Goal: Task Accomplishment & Management: Complete application form

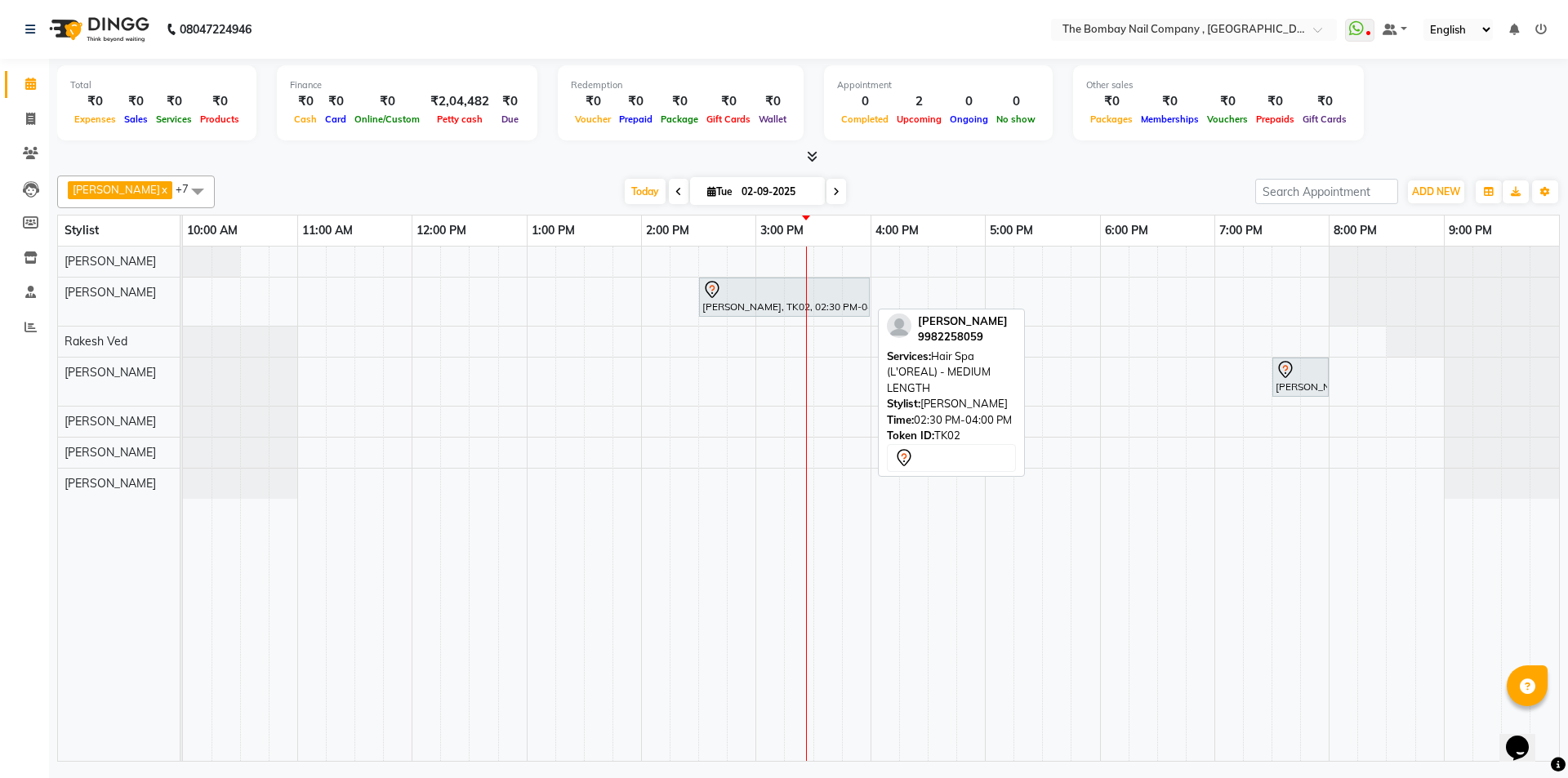
click at [835, 294] on div at bounding box center [784, 289] width 164 height 20
select select "7"
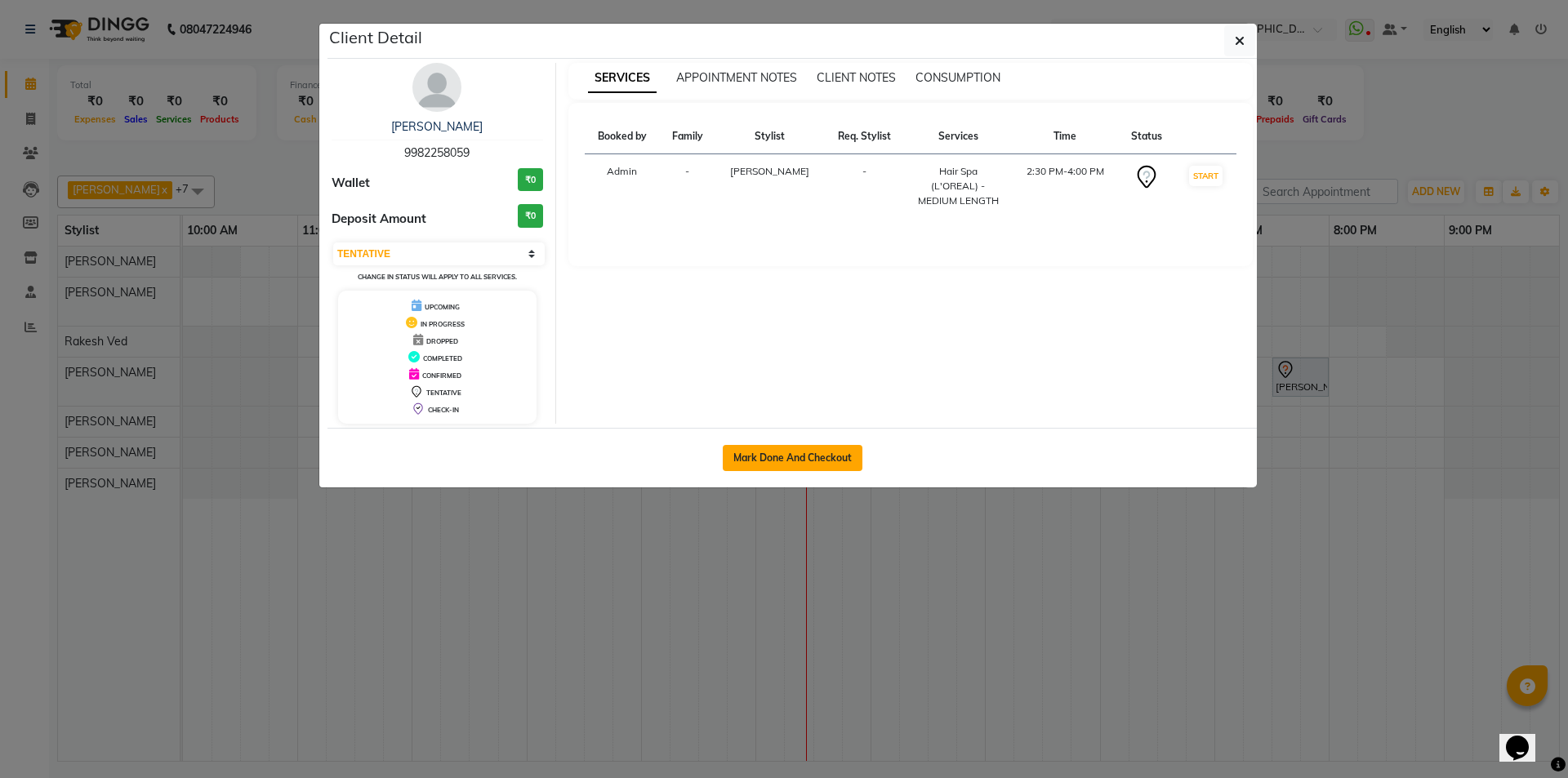
click at [792, 447] on button "Mark Done And Checkout" at bounding box center [793, 457] width 140 height 26
select select "7684"
select select "service"
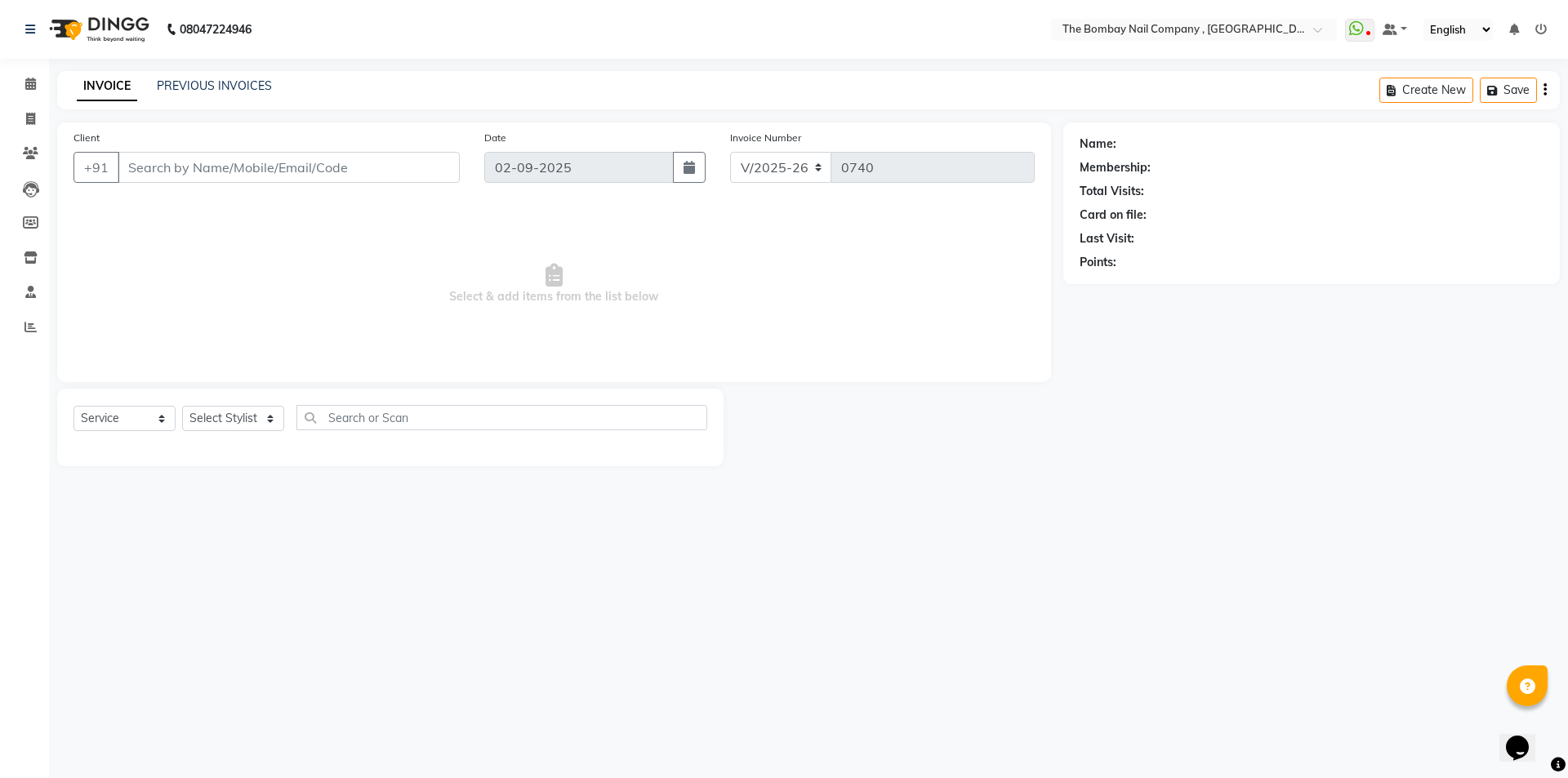
select select "3"
type input "99******59"
select select "68147"
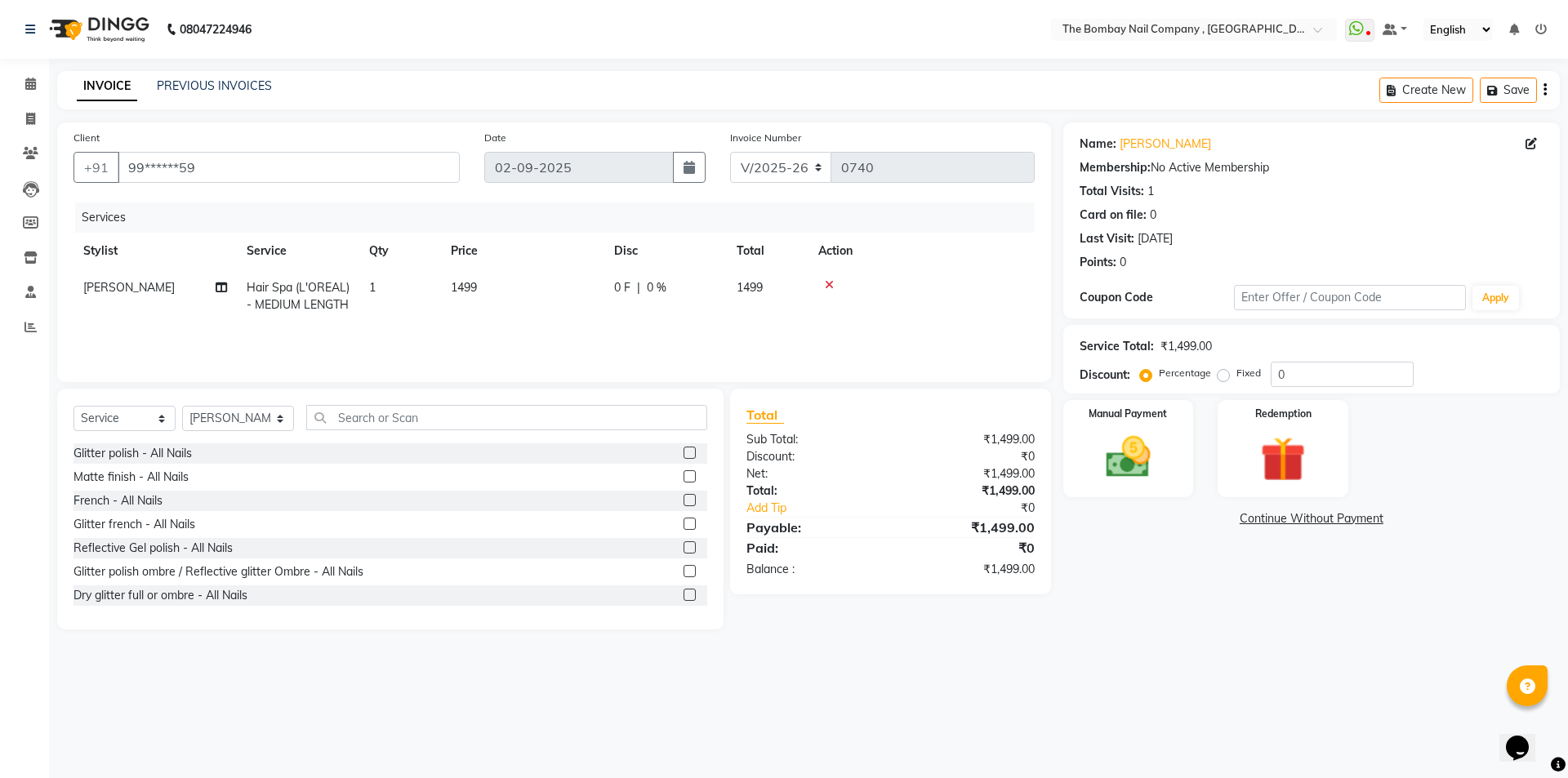
click at [291, 308] on span "Hair Spa (L'OREAL) - MEDIUM LENGTH" at bounding box center [298, 295] width 103 height 32
select select "68147"
click at [291, 300] on span "Hair Spa (L'OREAL) - MEDIUM LENGTH x" at bounding box center [329, 302] width 143 height 35
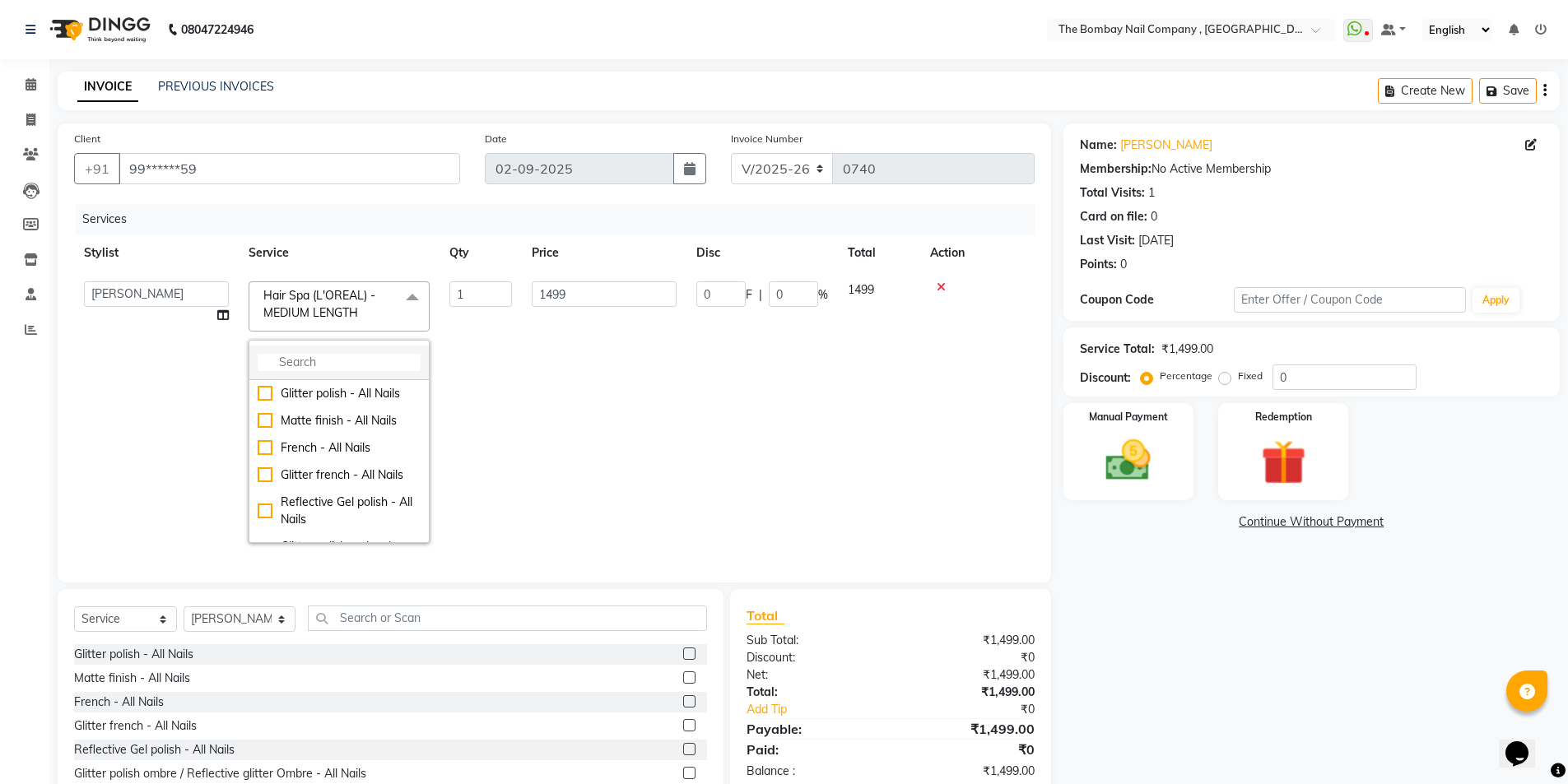
click at [304, 353] on input "multiselect-search" at bounding box center [338, 362] width 163 height 17
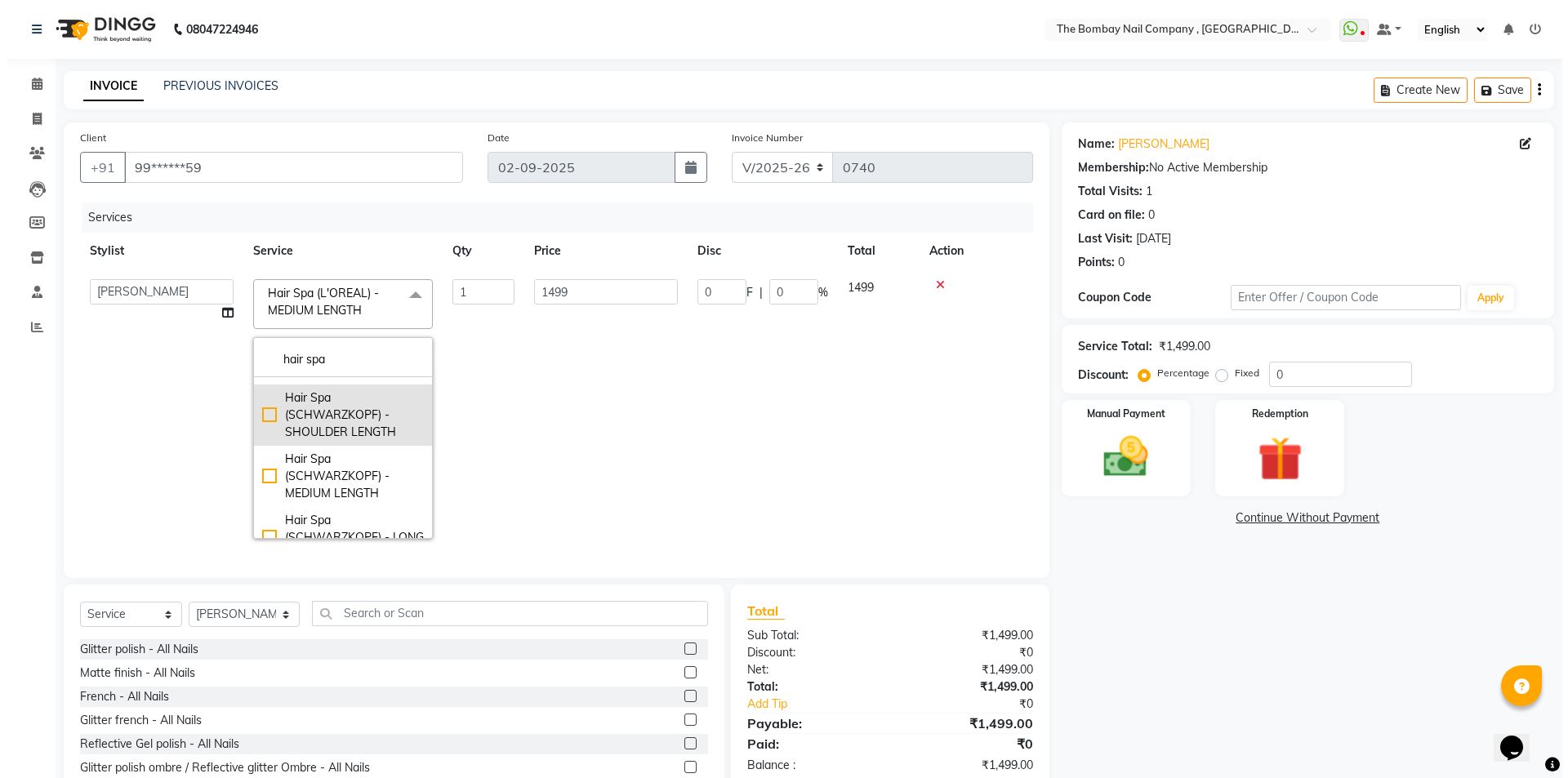
scroll to position [163, 0]
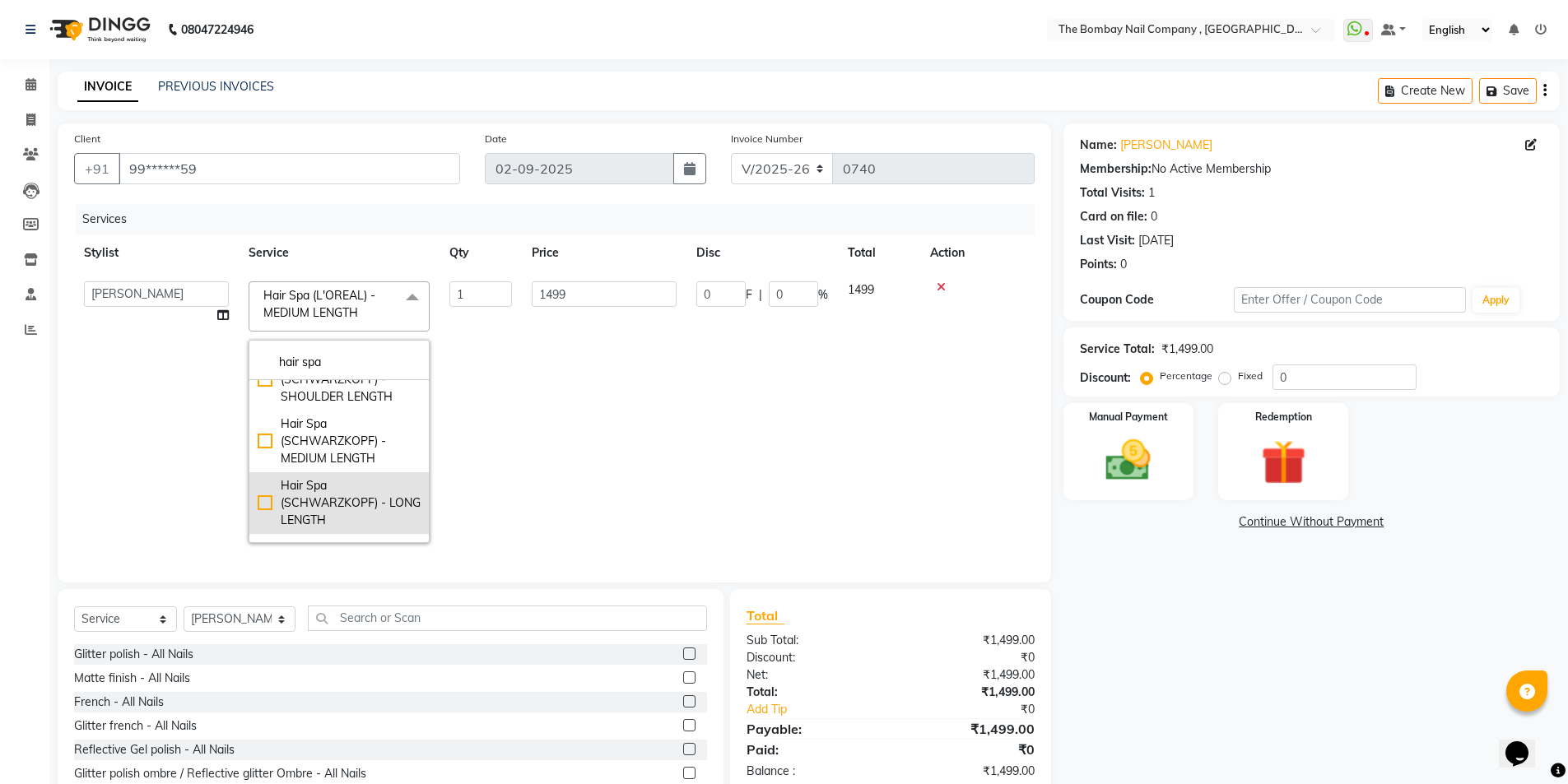
type input "hair spa"
click at [345, 505] on div "Hair Spa (SCHWARZKOPF) - LONG LENGTH" at bounding box center [338, 503] width 163 height 52
checkbox input "false"
checkbox input "true"
type input "1899"
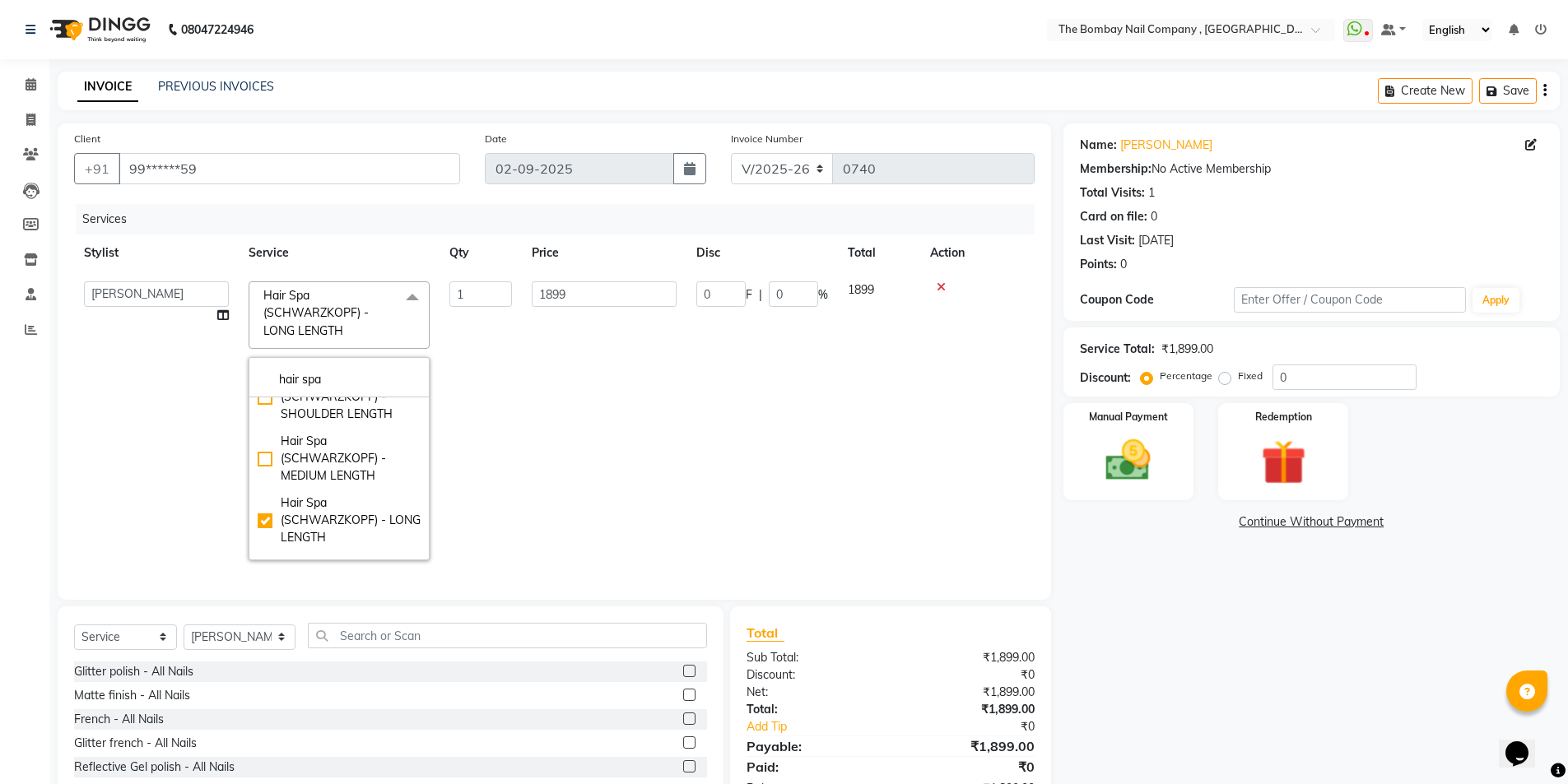
click at [508, 483] on td "1" at bounding box center [481, 420] width 83 height 298
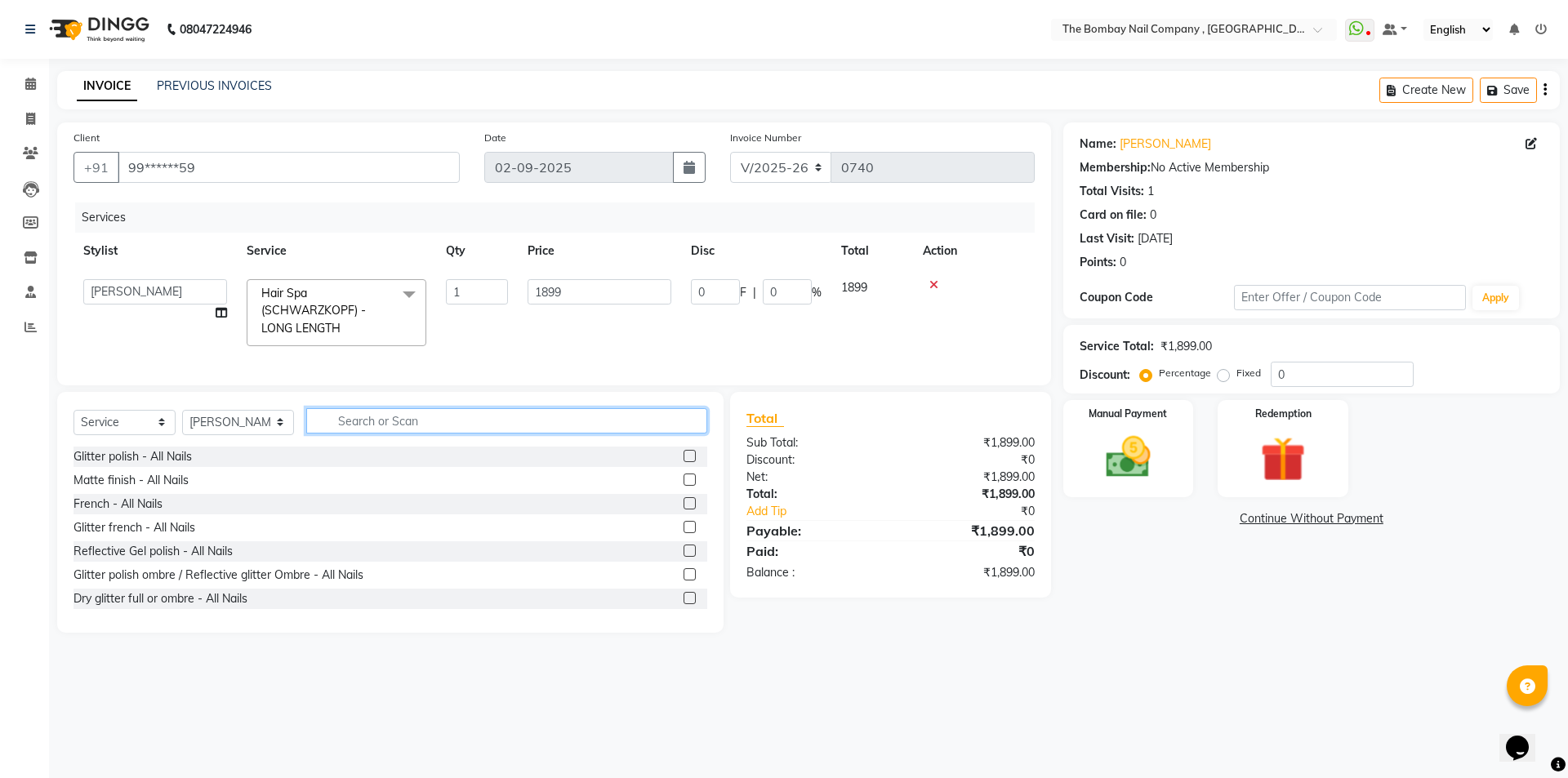
click at [326, 433] on input "text" at bounding box center [507, 421] width 402 height 26
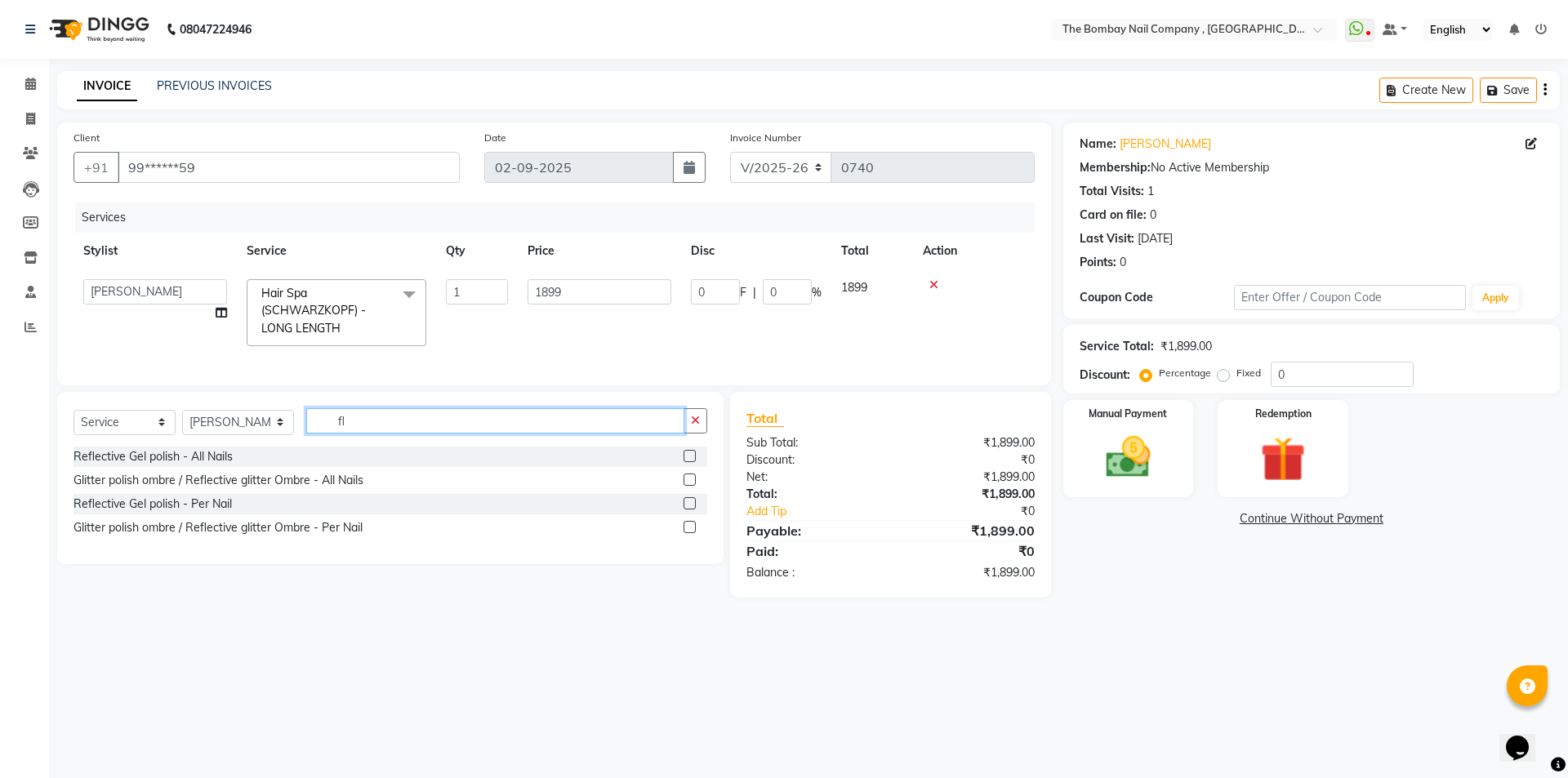
type input "f"
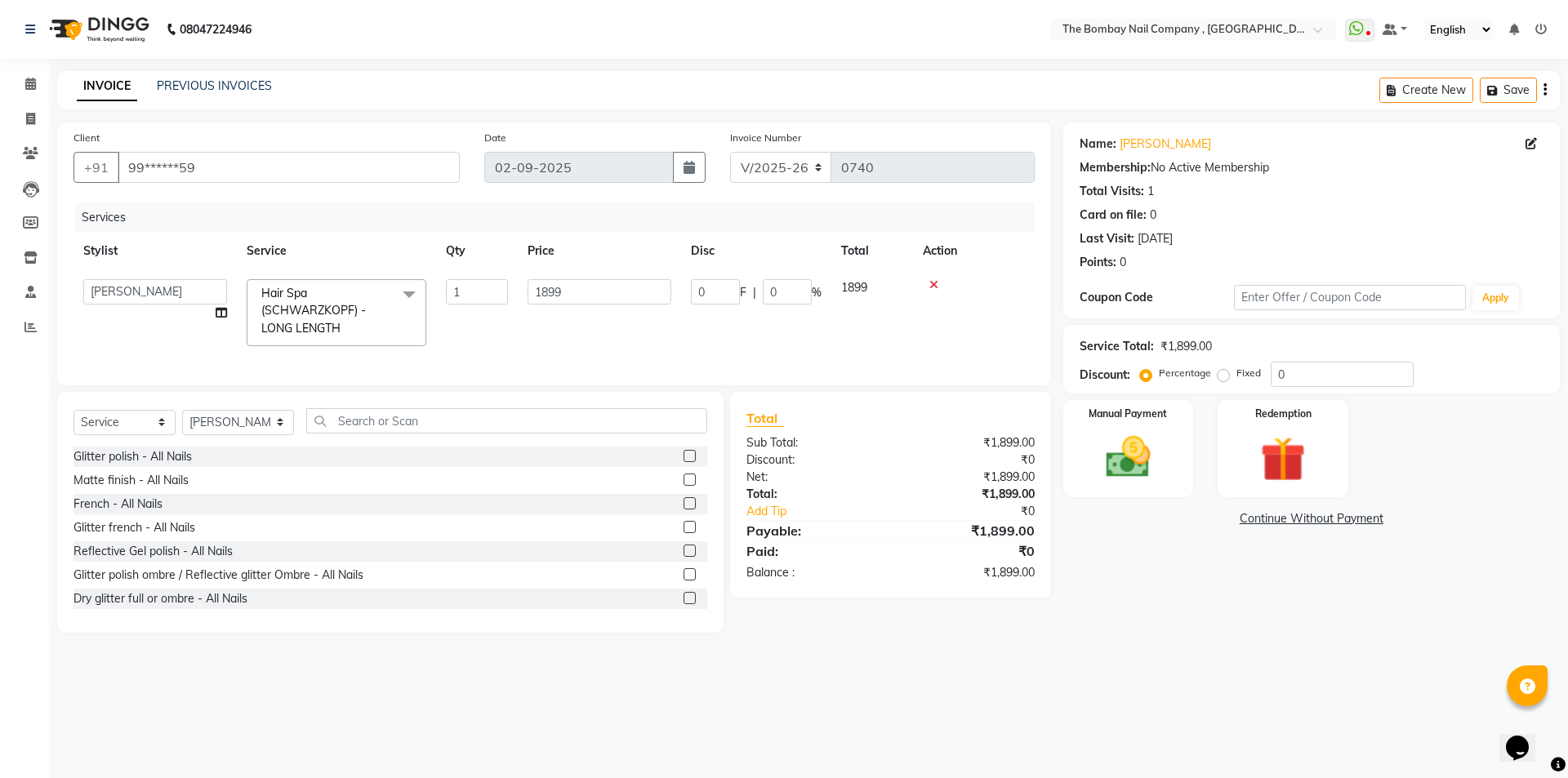
click at [901, 655] on main "INVOICE PREVIOUS INVOICES Create New Save Client +91 99******59 Date [DATE] Inv…" at bounding box center [808, 363] width 1519 height 586
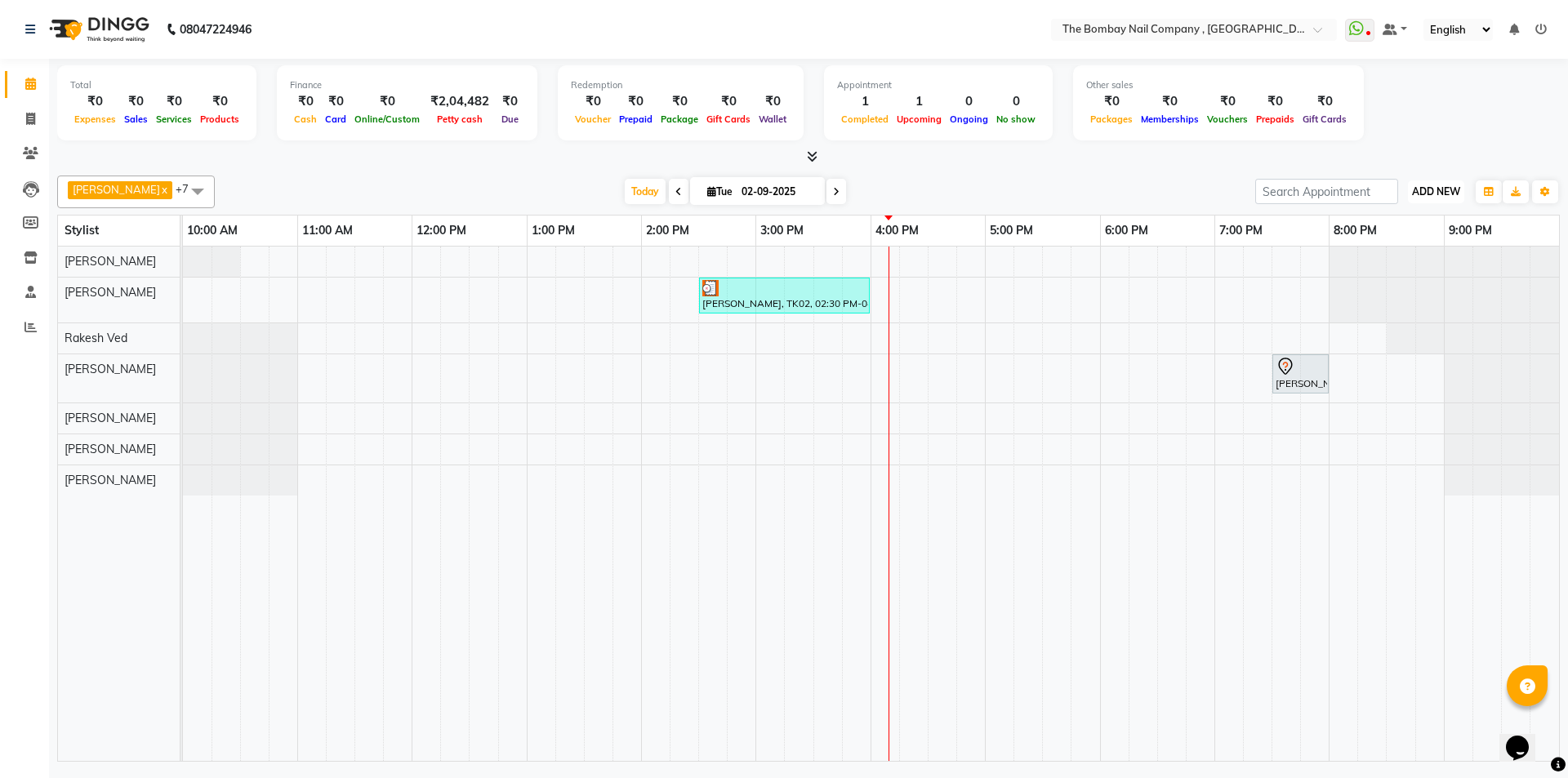
click at [1420, 193] on span "ADD NEW" at bounding box center [1436, 191] width 48 height 12
click at [1381, 246] on link "Add Invoice" at bounding box center [1398, 244] width 129 height 21
select select "service"
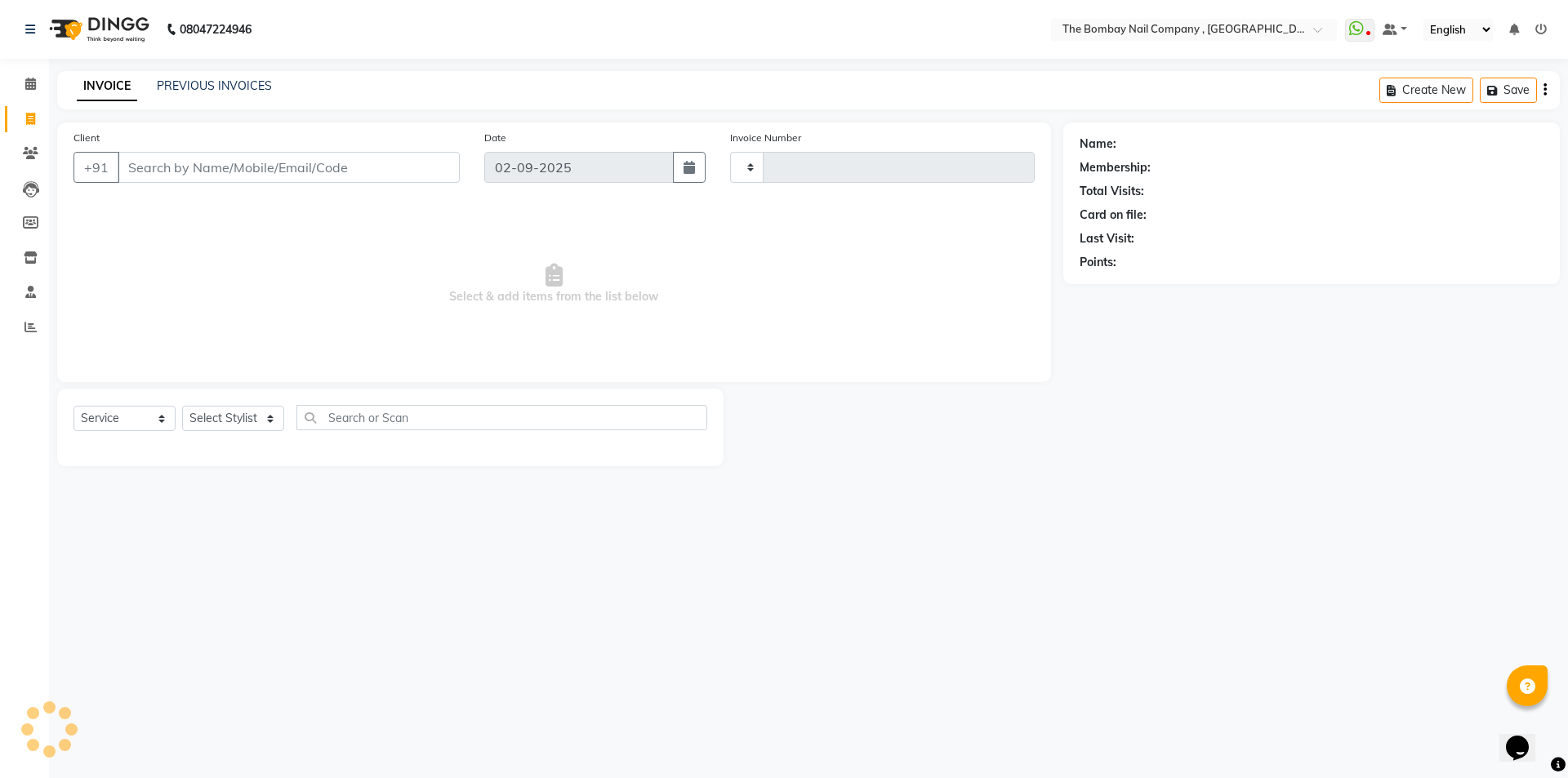
type input "0740"
select select "7684"
click at [220, 406] on div "Select Service Product Membership Package Voucher Prepaid Gift Card Select Styl…" at bounding box center [390, 424] width 634 height 38
click at [212, 421] on select "Select Stylist BNC Ahmedabad Harsh Kalyani Krishna Zala Maulika Parth Soni Rake…" at bounding box center [237, 419] width 112 height 26
select select "68146"
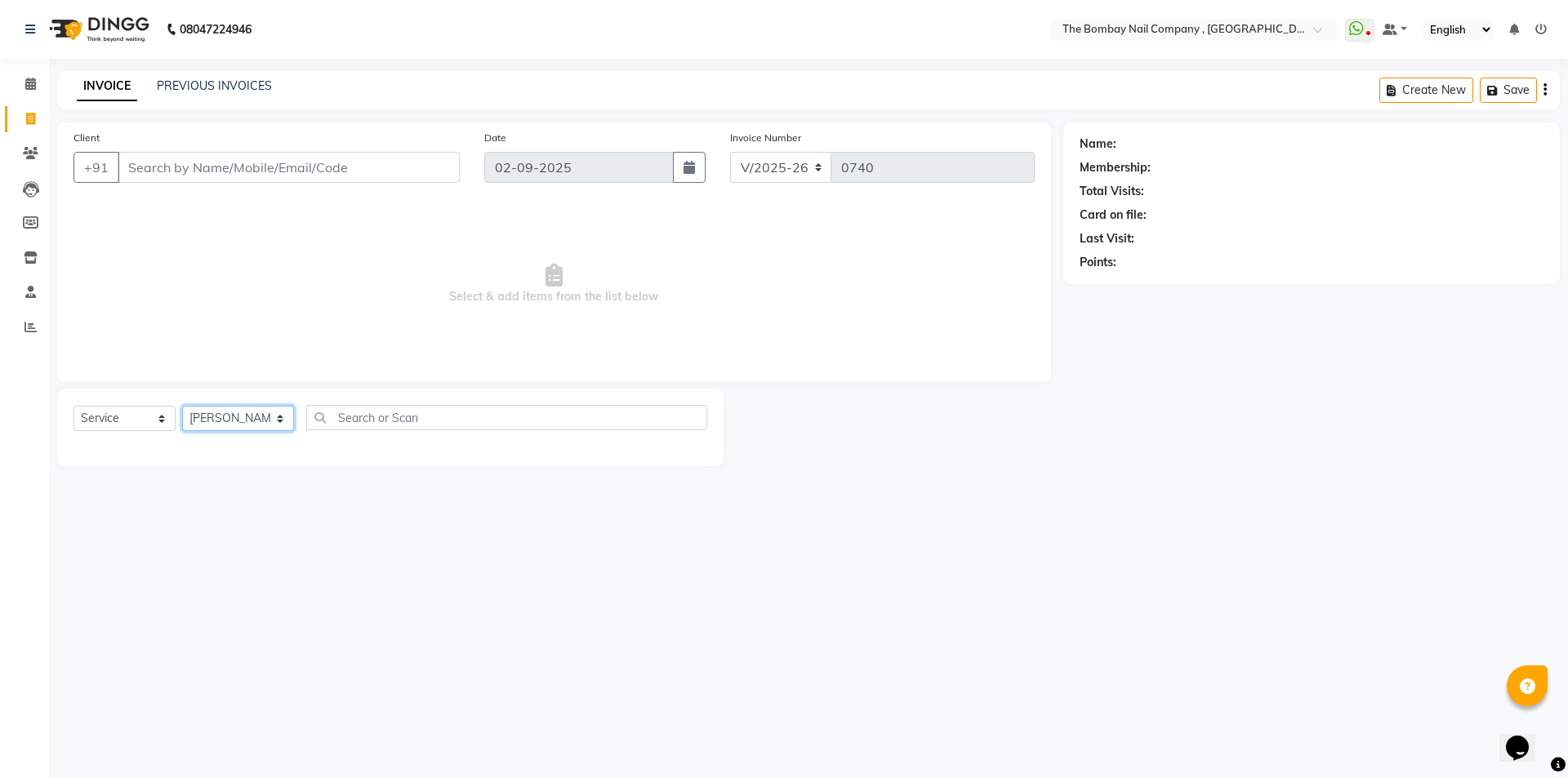
click at [182, 406] on select "Select Stylist BNC Ahmedabad Harsh Kalyani Krishna Zala Maulika Parth Soni Rake…" at bounding box center [237, 419] width 112 height 26
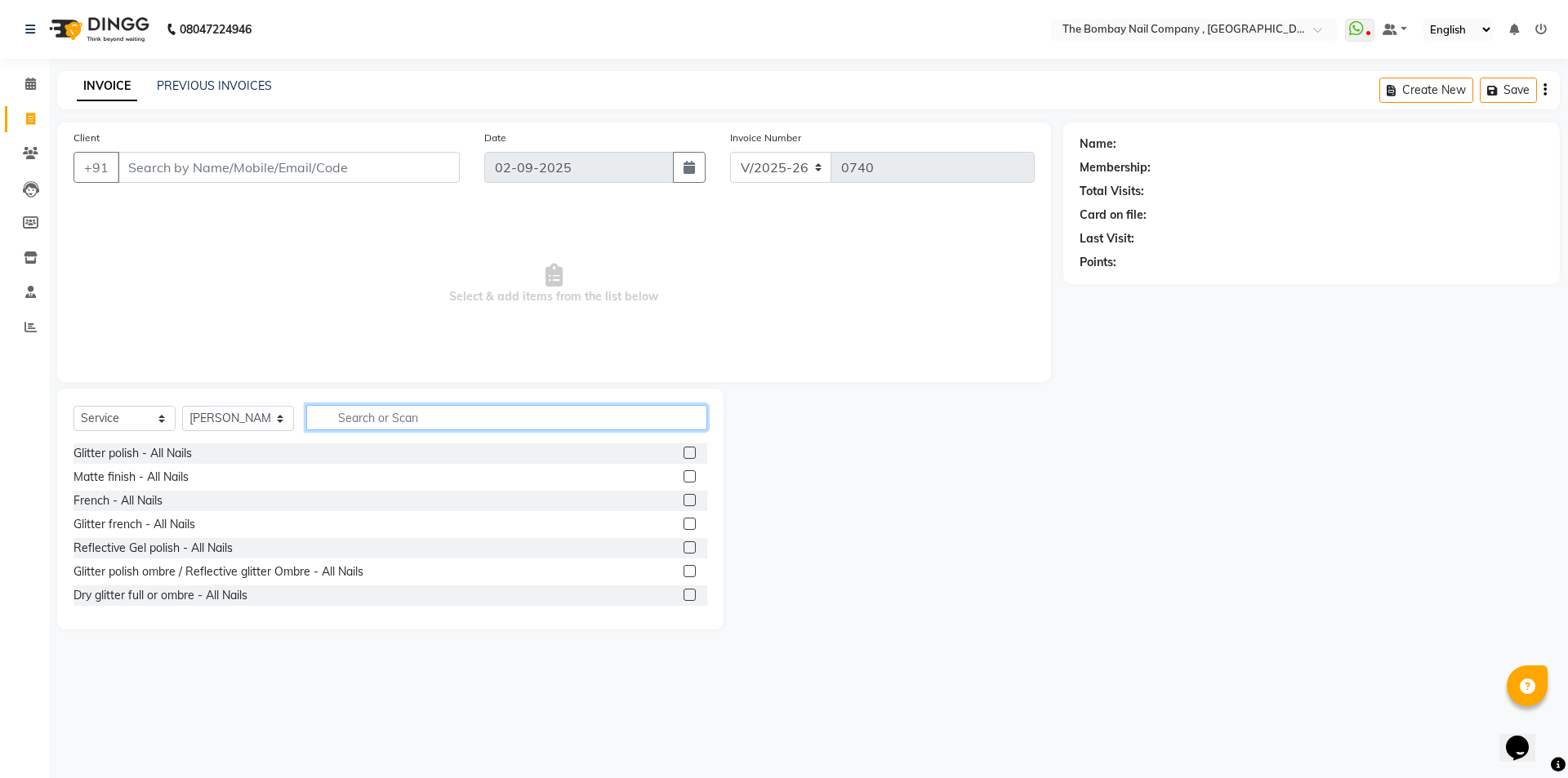
click at [333, 421] on input "text" at bounding box center [507, 418] width 402 height 26
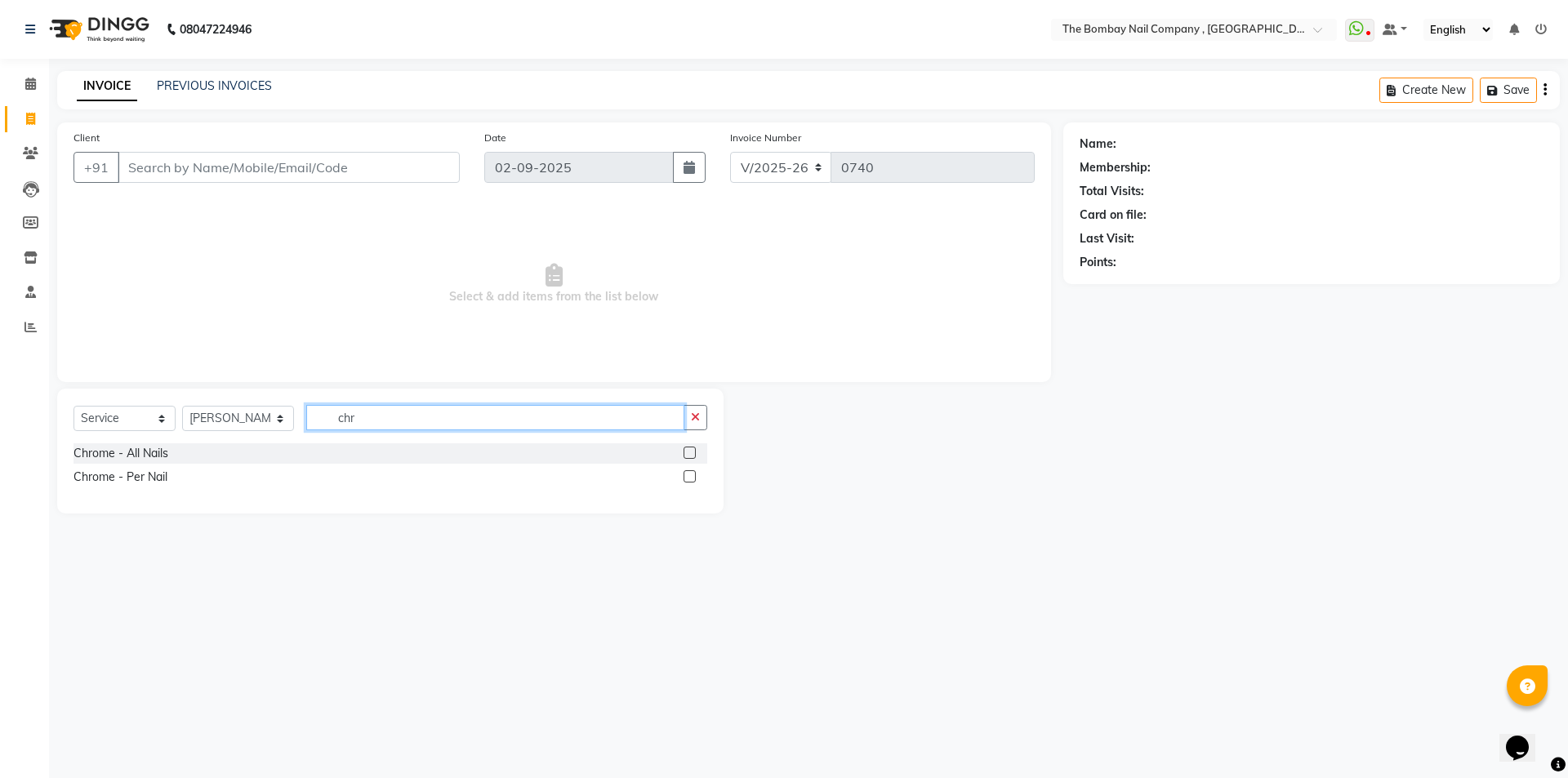
type input "chr"
click at [1092, 396] on div "Name: Membership: Total Visits: Card on file: Last Visit: Points:" at bounding box center [1318, 318] width 509 height 391
click at [30, 75] on span at bounding box center [30, 84] width 28 height 19
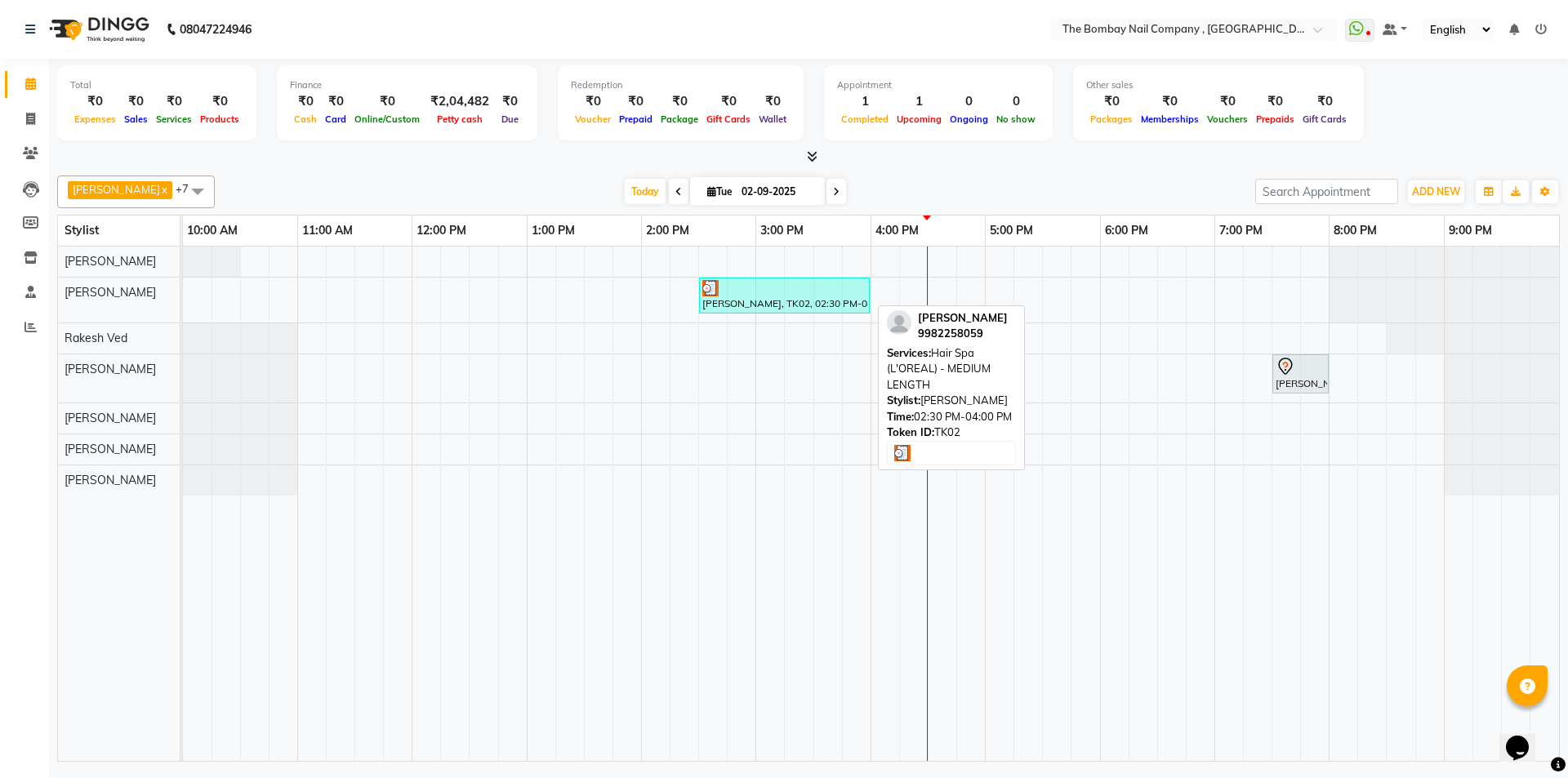
click at [737, 285] on div at bounding box center [784, 287] width 164 height 16
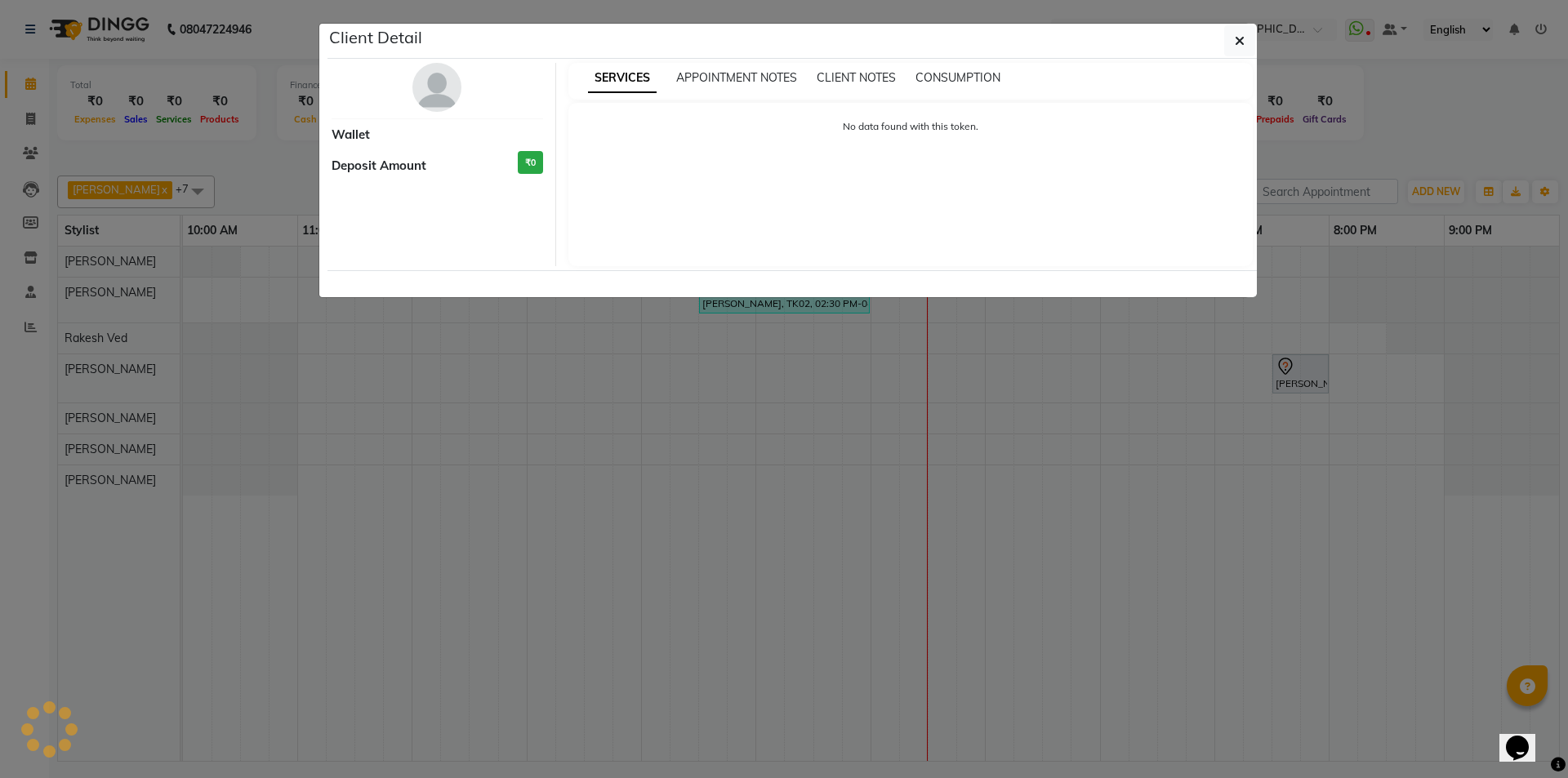
select select "3"
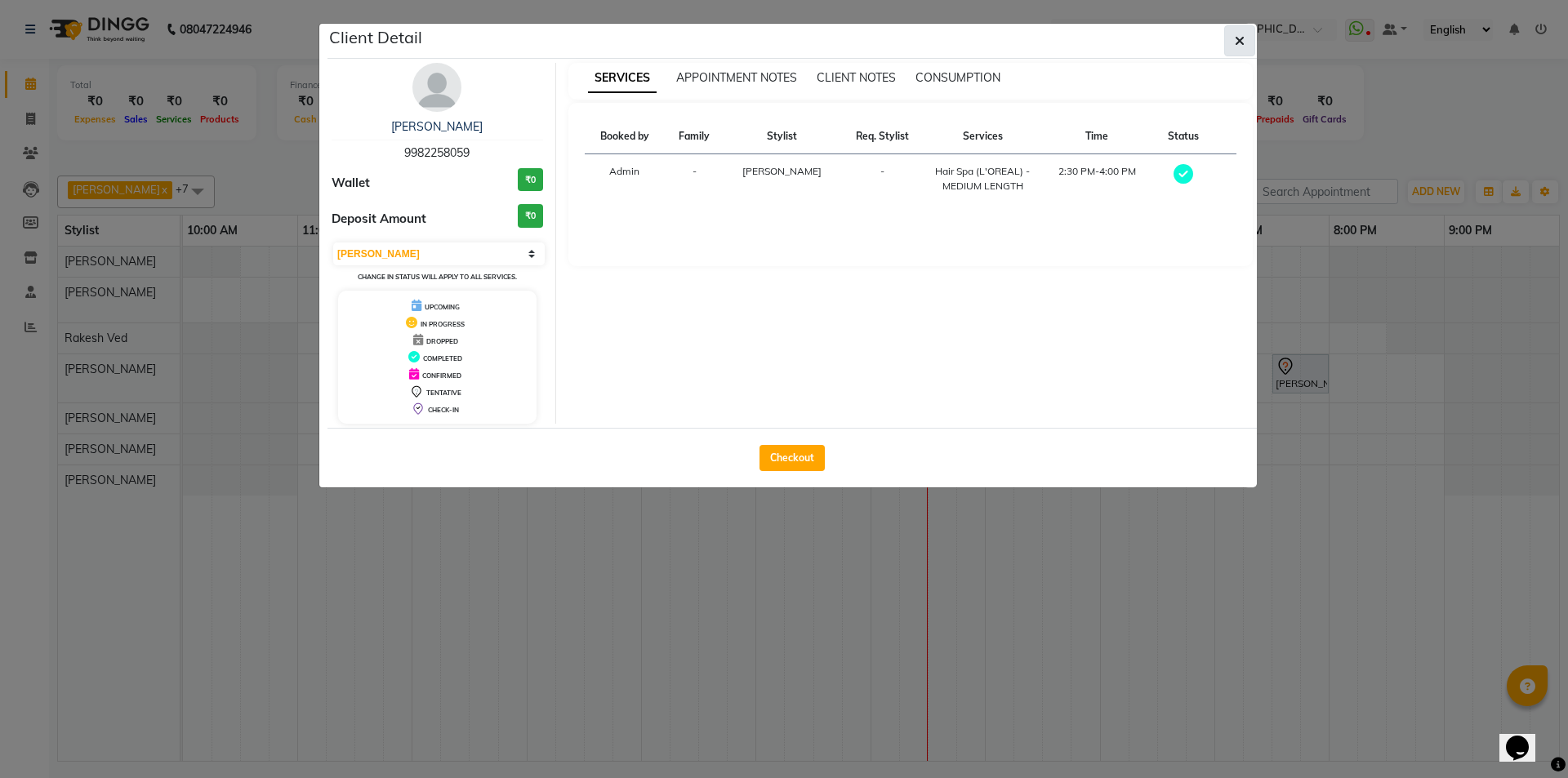
click at [1237, 38] on icon "button" at bounding box center [1239, 40] width 9 height 13
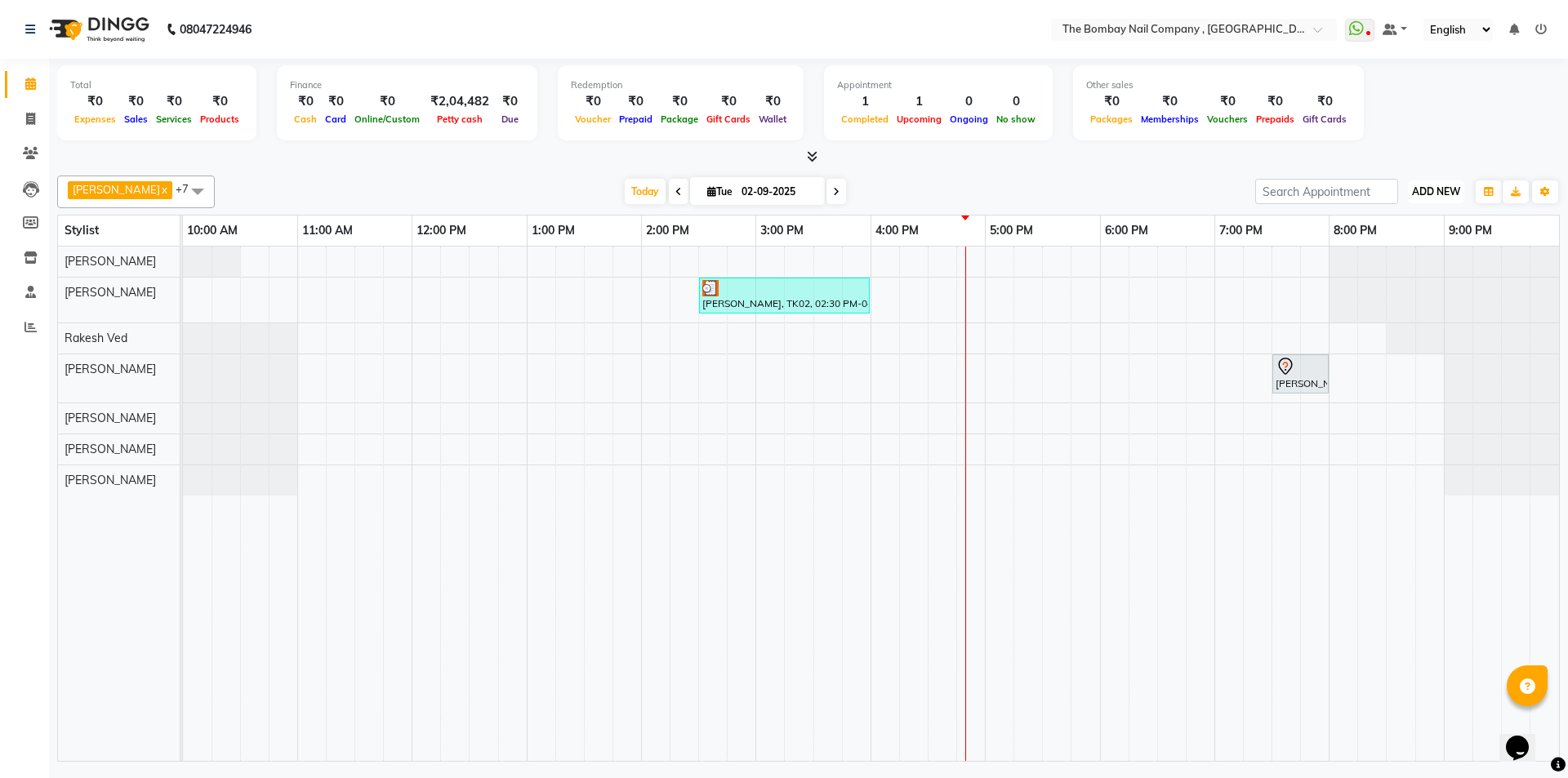
click at [1437, 197] on span "ADD NEW" at bounding box center [1436, 191] width 48 height 12
click at [1439, 247] on link "Add Invoice" at bounding box center [1398, 244] width 129 height 21
select select "7684"
select select "service"
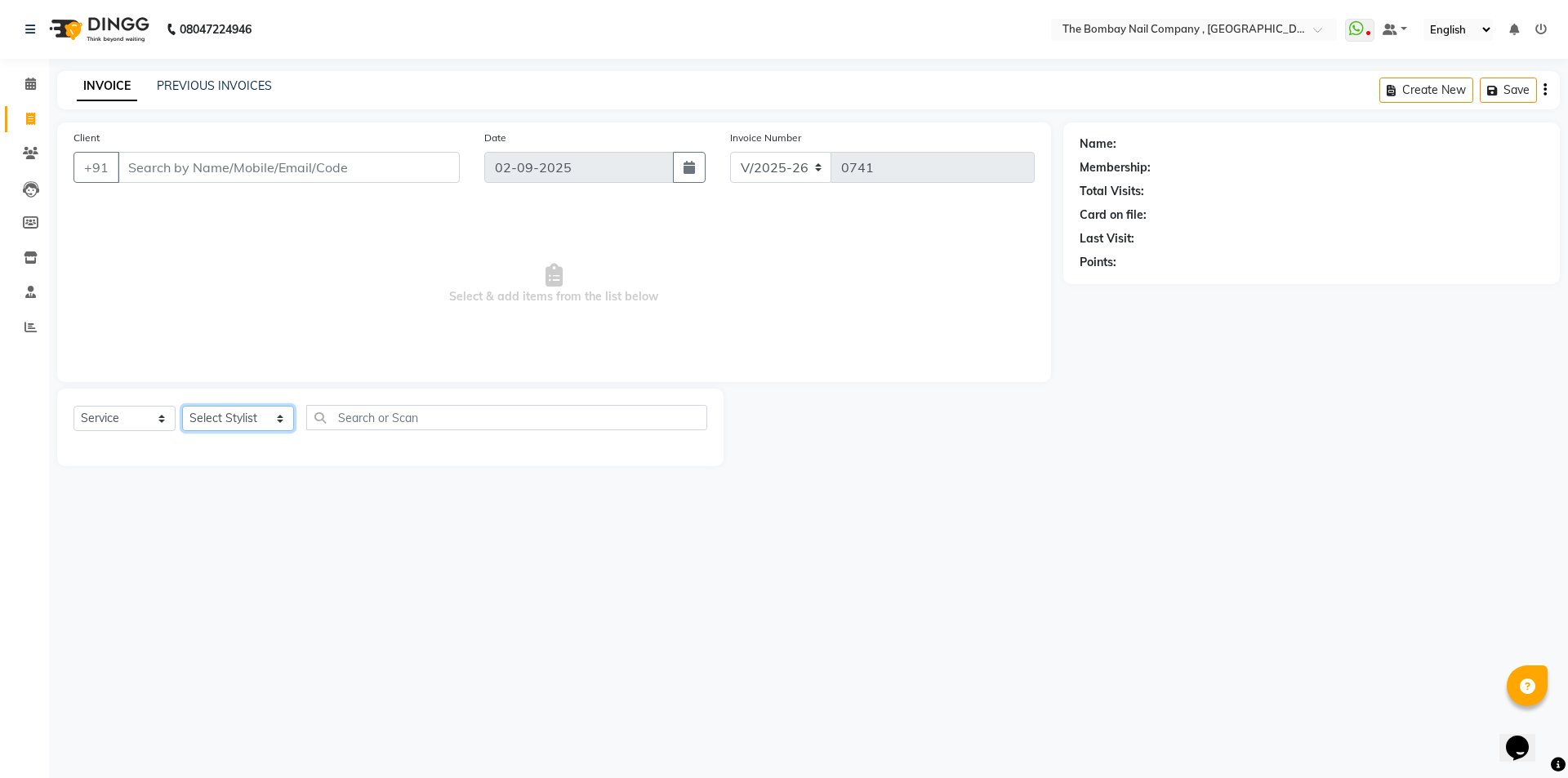
click at [238, 419] on select "Select Stylist BNC Ahmedabad Harsh Kalyani Krishna Zala Maulika Parth Soni Rake…" at bounding box center [237, 419] width 112 height 26
select select "90049"
click at [182, 406] on select "Select Stylist BNC Ahmedabad Harsh Kalyani Krishna Zala Maulika Parth Soni Rake…" at bounding box center [237, 419] width 112 height 26
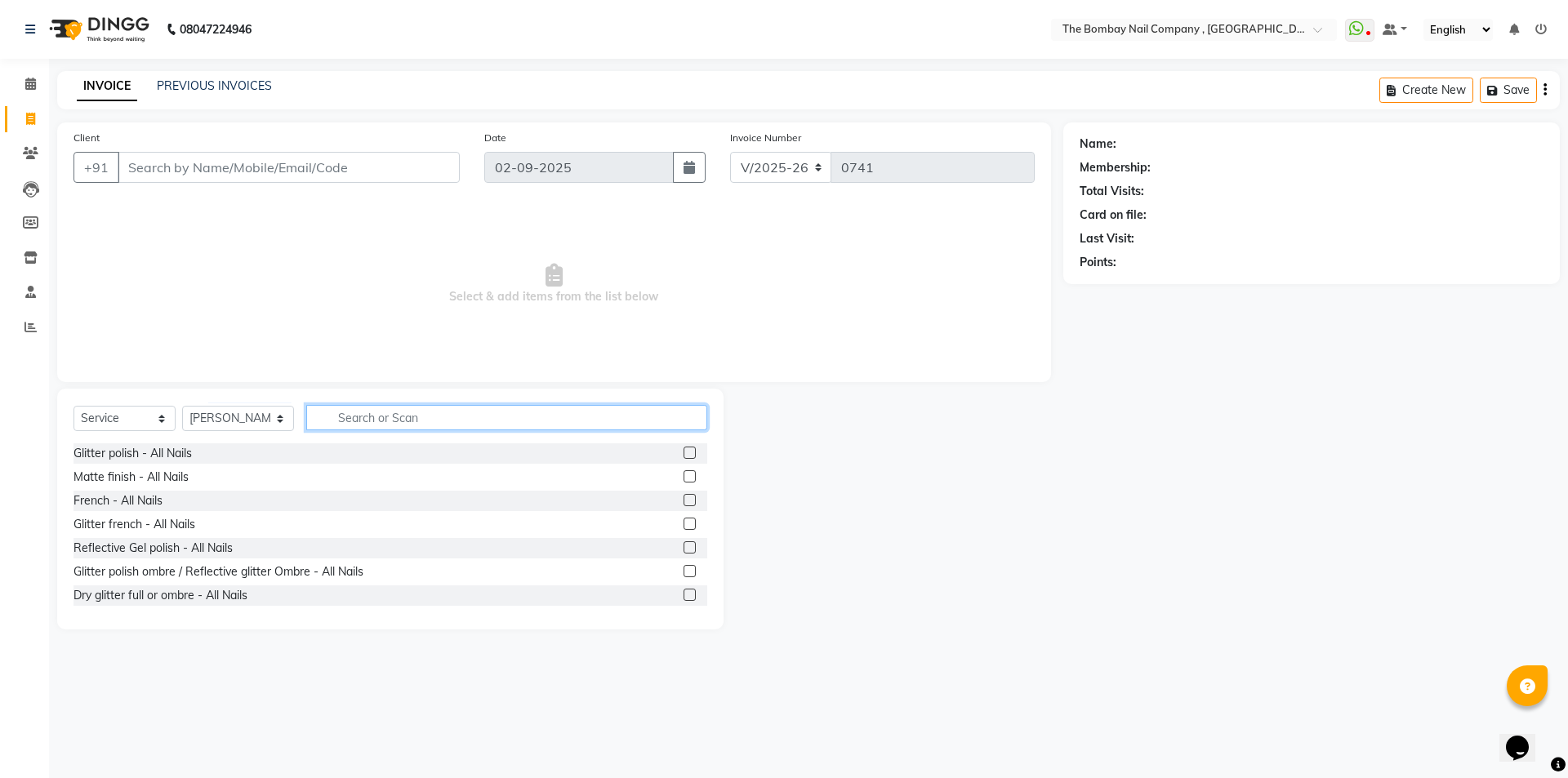
click at [340, 419] on input "text" at bounding box center [507, 418] width 402 height 26
type input "pedi"
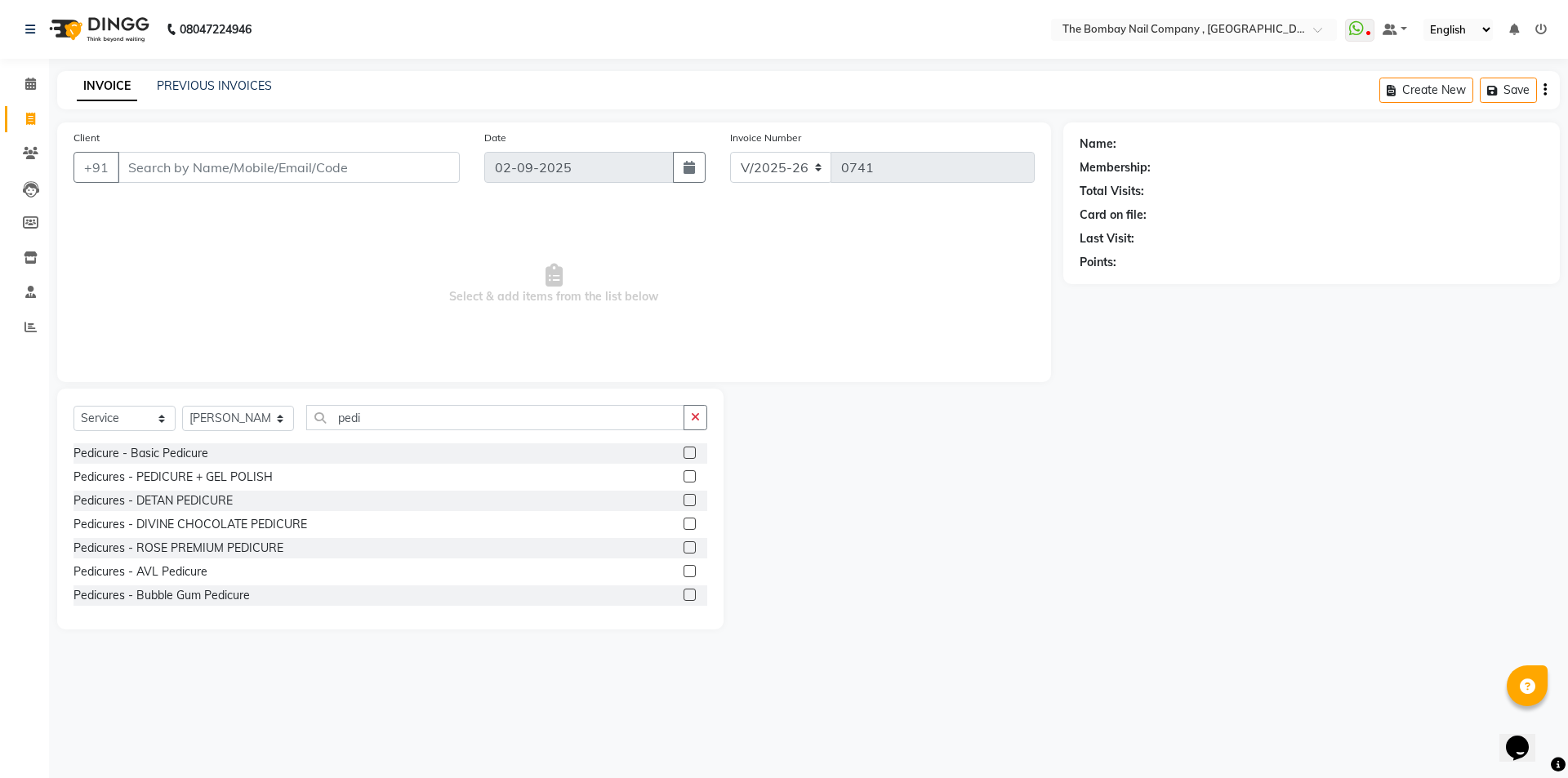
click at [684, 475] on label at bounding box center [690, 476] width 12 height 12
click at [684, 475] on input "checkbox" at bounding box center [689, 477] width 10 height 10
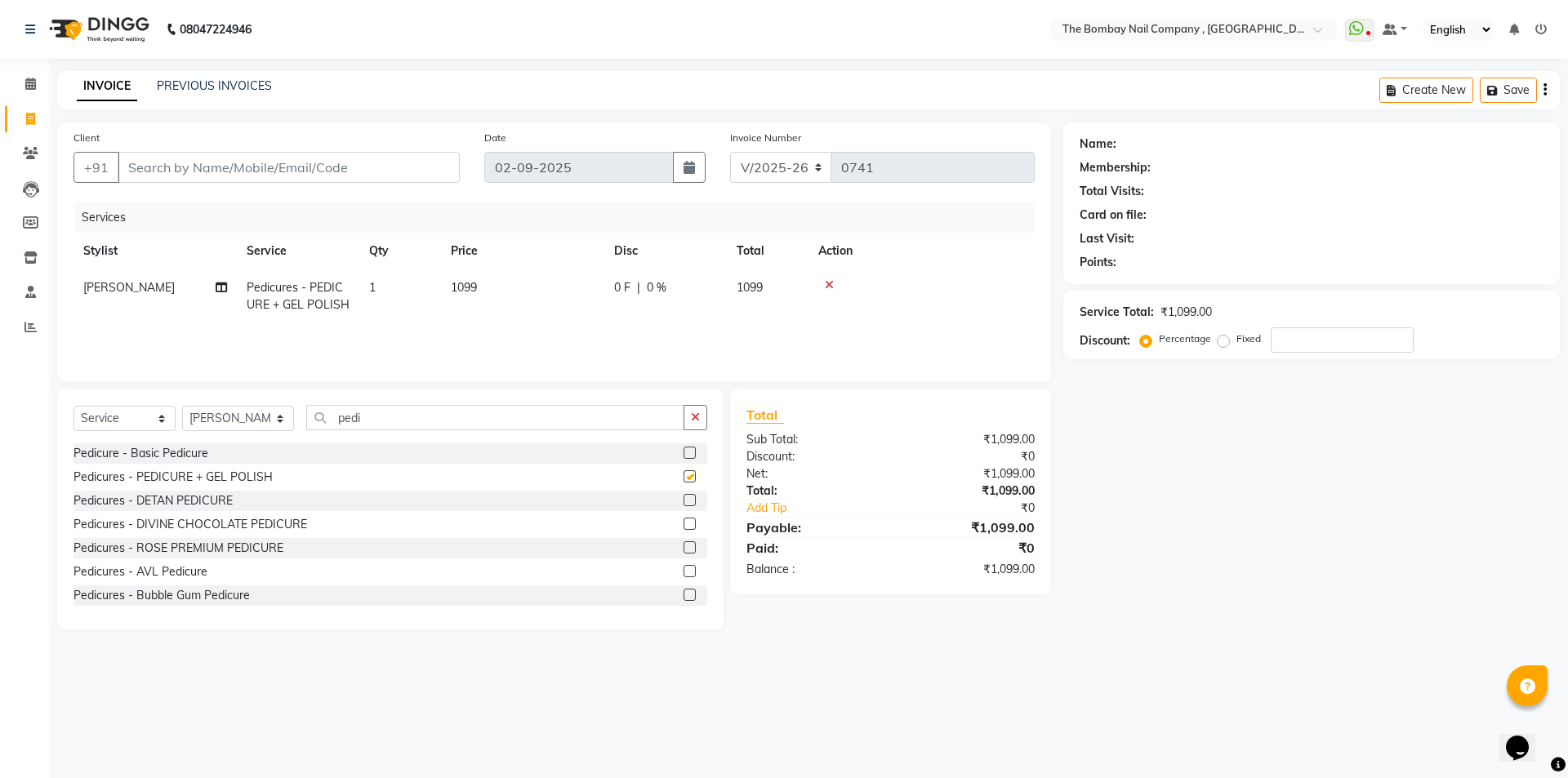
checkbox input "false"
click at [219, 285] on icon at bounding box center [221, 287] width 11 height 11
select select "90049"
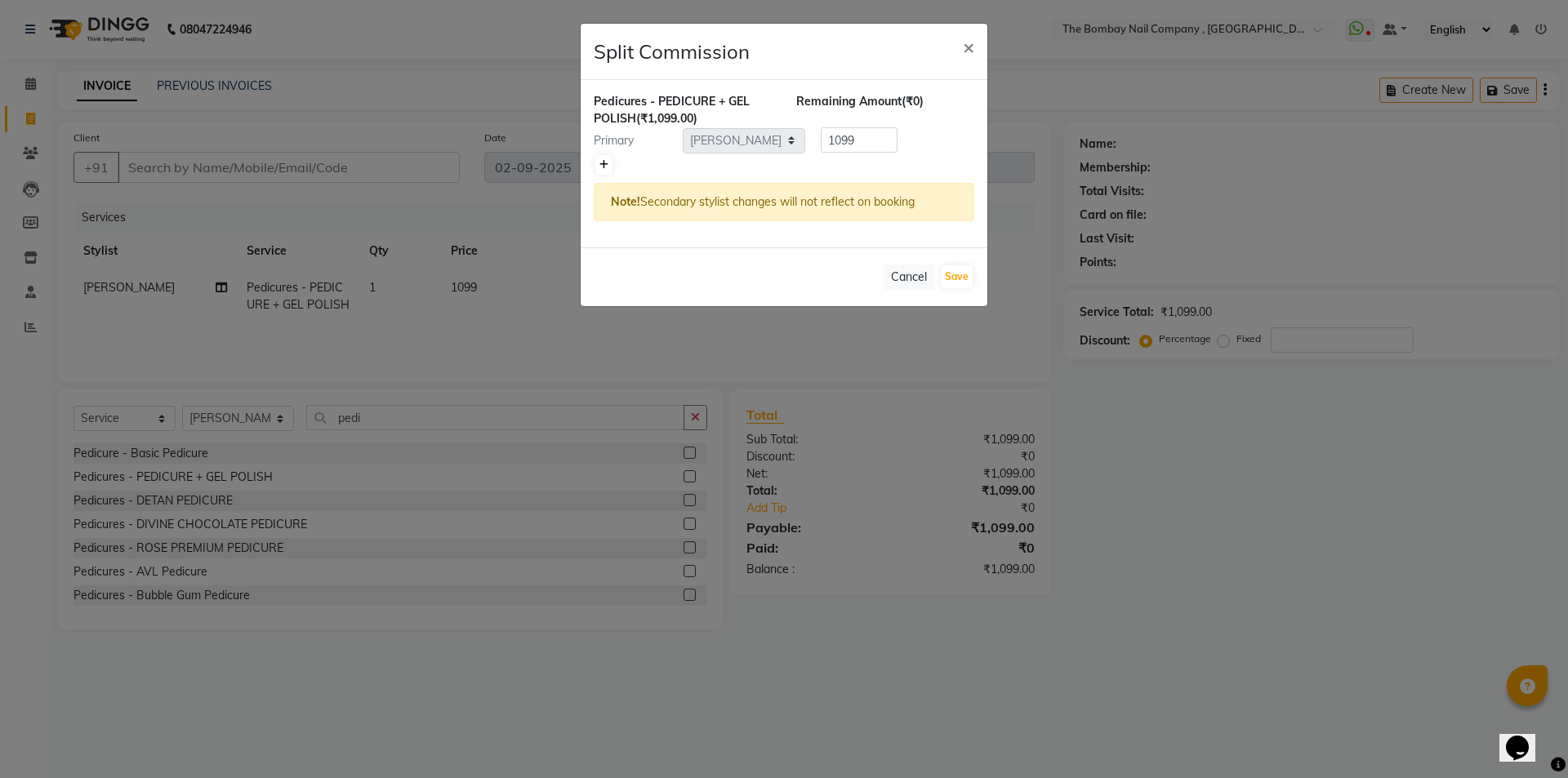
click at [604, 165] on icon at bounding box center [603, 165] width 9 height 9
type input "549.5"
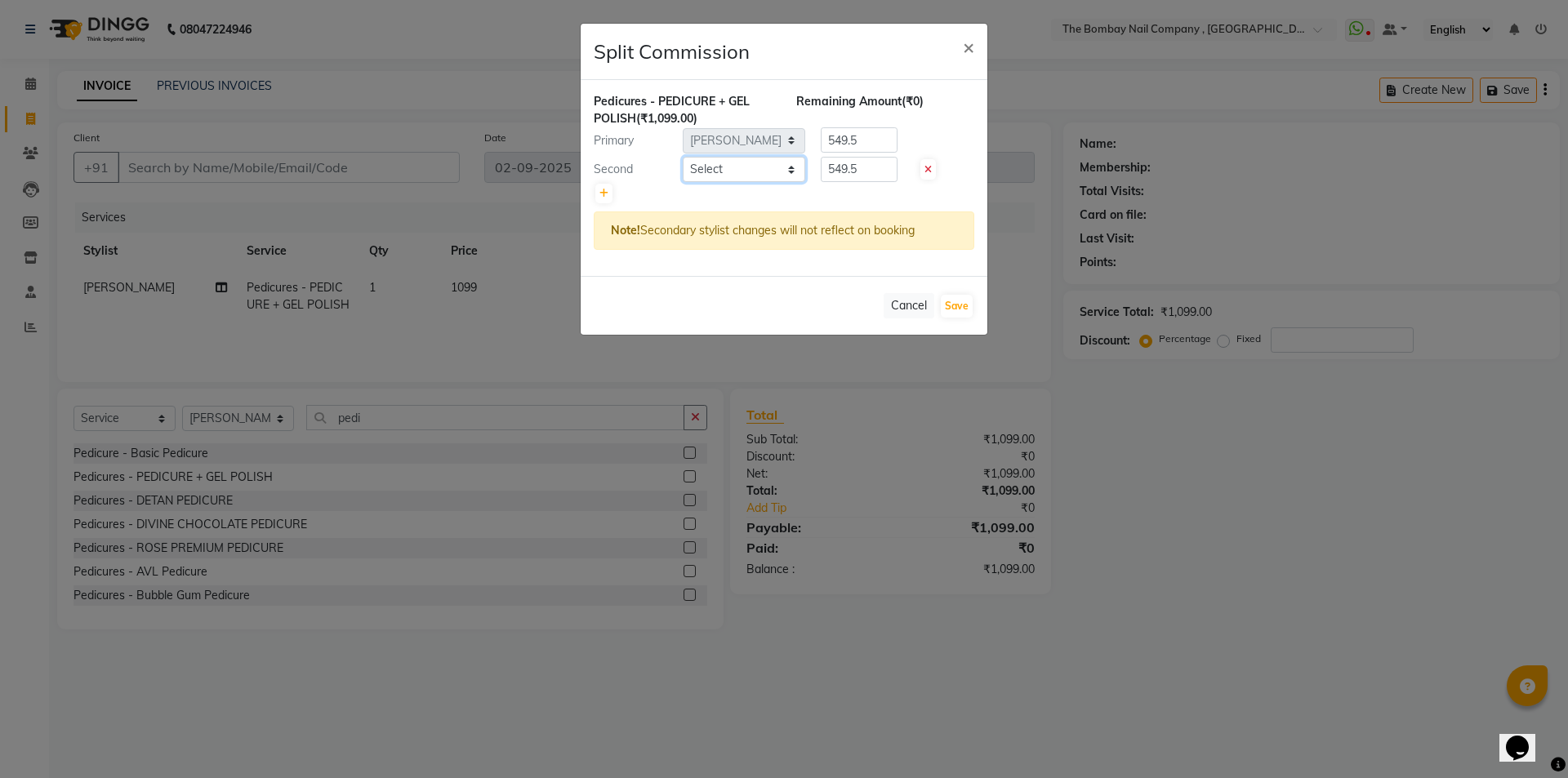
click at [715, 169] on select "Select BNC Ahmedabad Harsh Kalyani Krishna Zala Maulika Parth Soni Rakesh Ved R…" at bounding box center [744, 170] width 123 height 26
select select "90405"
click at [683, 157] on select "Select BNC Ahmedabad Harsh Kalyani Krishna Zala Maulika Parth Soni Rakesh Ved R…" at bounding box center [744, 170] width 123 height 26
click at [949, 304] on button "Save" at bounding box center [956, 305] width 32 height 23
select select "Select"
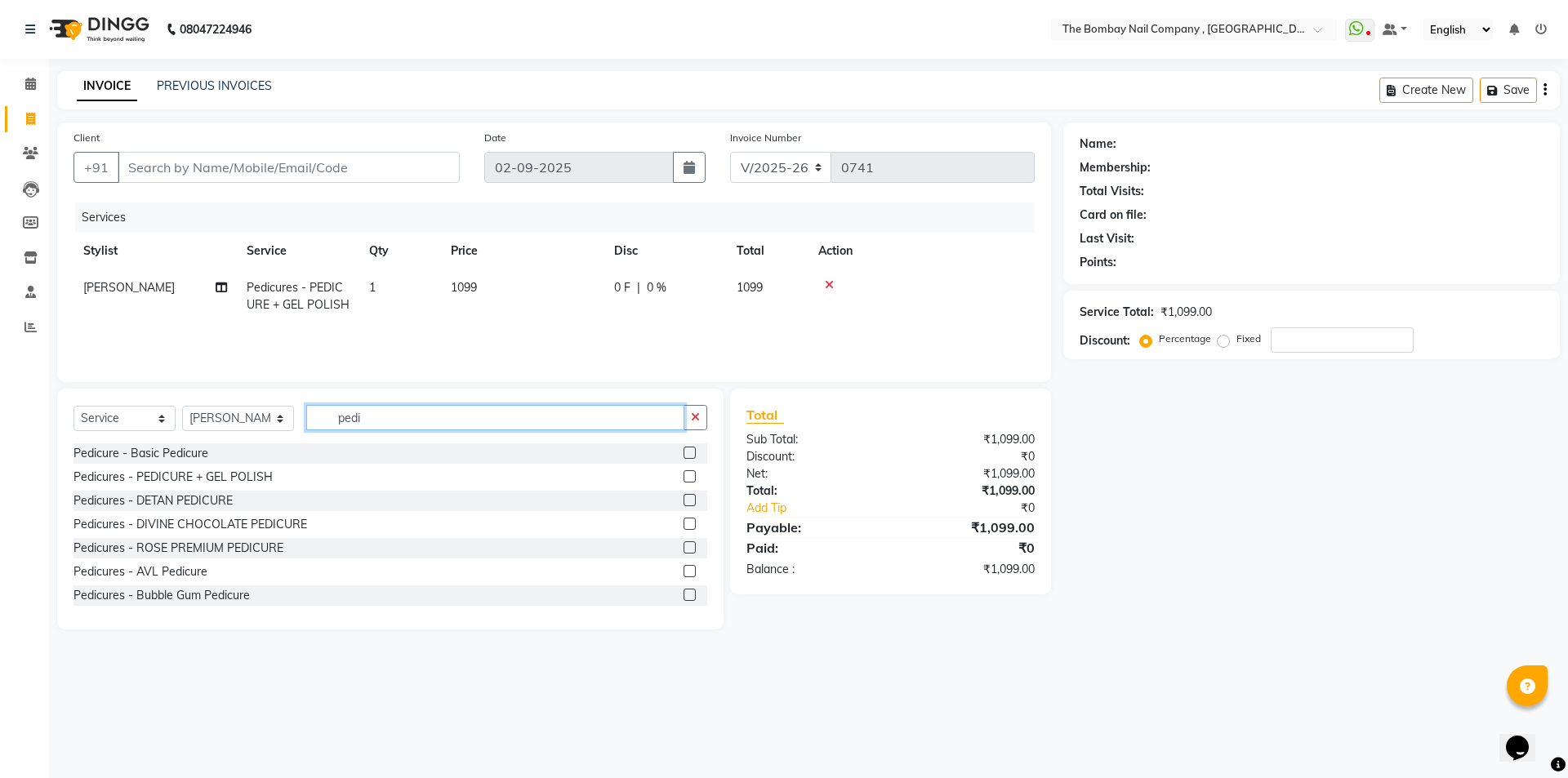
click at [363, 426] on input "pedi" at bounding box center [496, 418] width 379 height 26
type input "p"
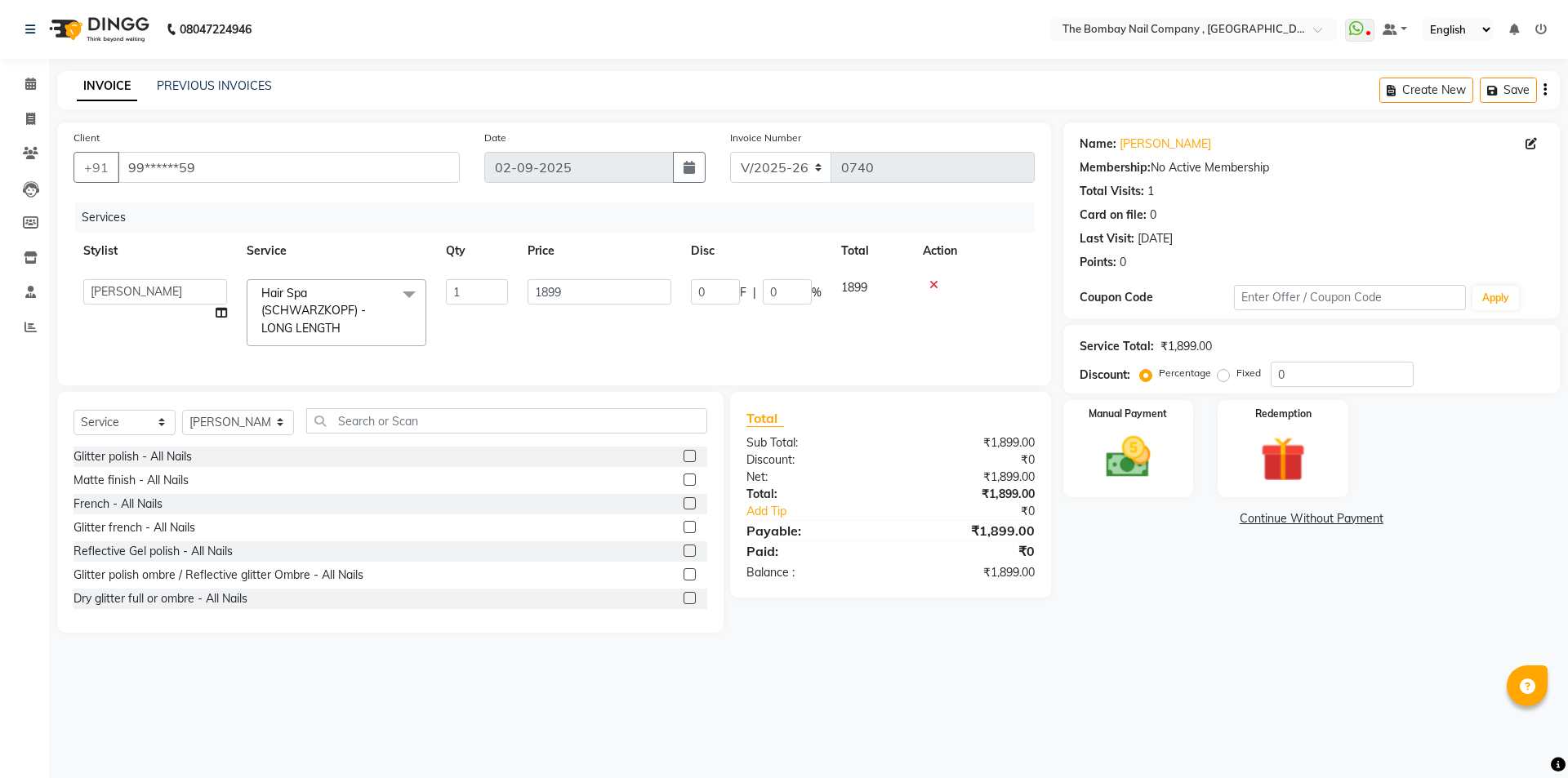
select select "7684"
select select "68147"
select select "service"
click at [253, 435] on select "Select Stylist BNC Ahmedabad Harsh Kalyani Krishna Zala Maulika Parth Soni Rake…" at bounding box center [237, 422] width 112 height 26
select select "68146"
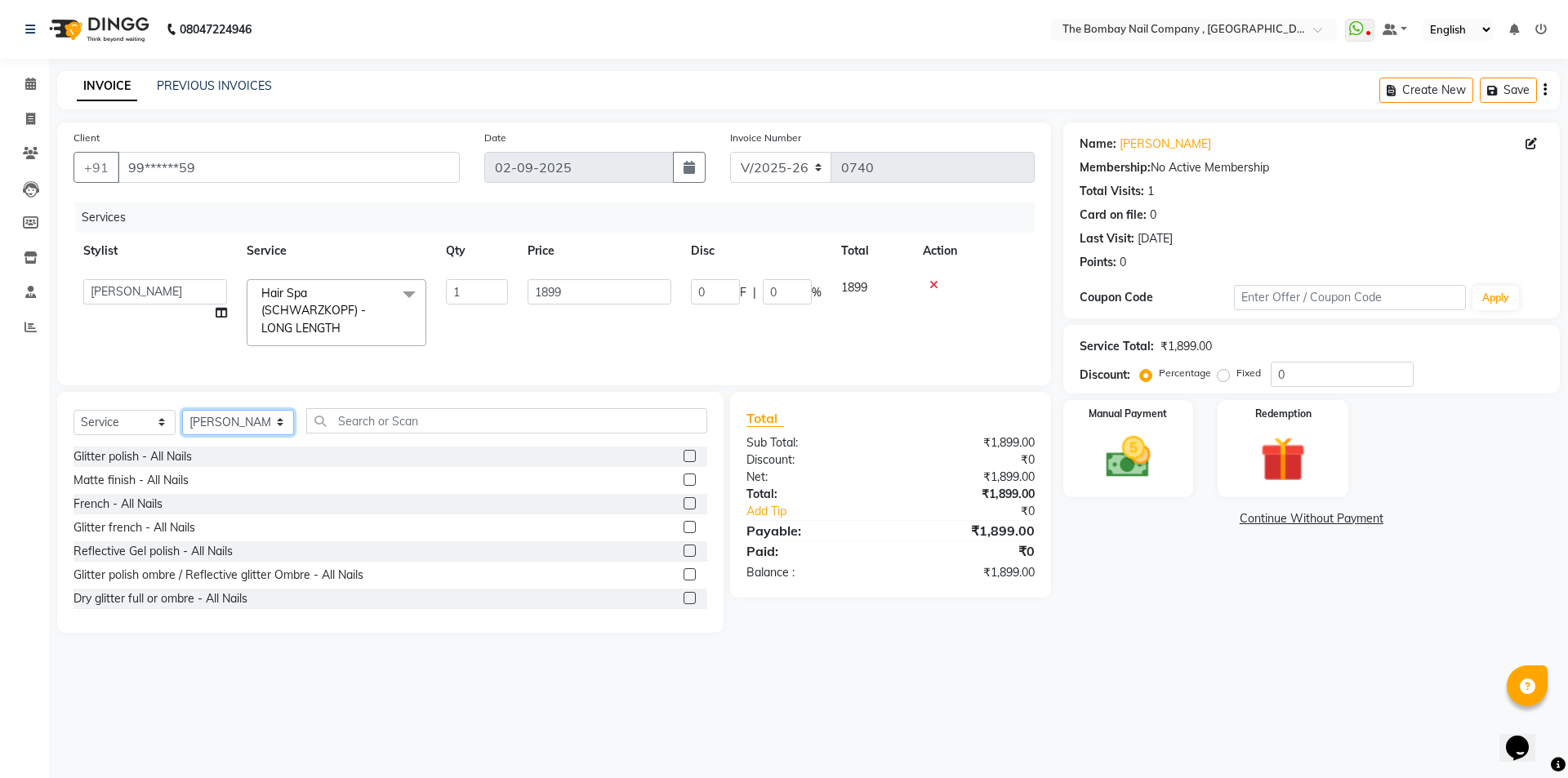
click at [182, 421] on select "Select Stylist BNC Ahmedabad Harsh Kalyani Krishna Zala Maulika Parth Soni Rake…" at bounding box center [237, 422] width 112 height 26
click at [352, 433] on input "text" at bounding box center [507, 421] width 402 height 26
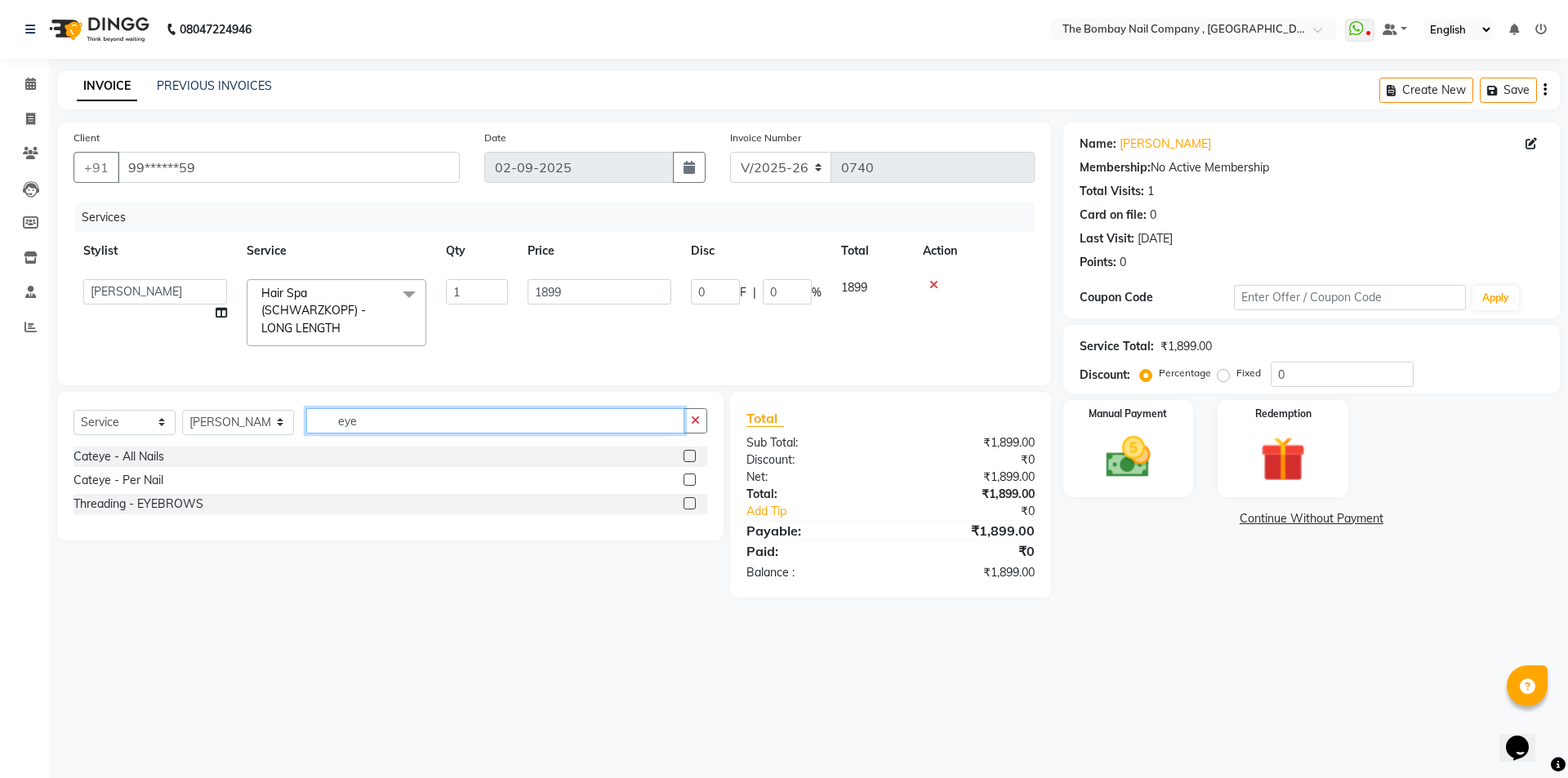
type input "eye"
click at [692, 509] on label at bounding box center [690, 503] width 12 height 12
click at [692, 509] on input "checkbox" at bounding box center [689, 504] width 10 height 10
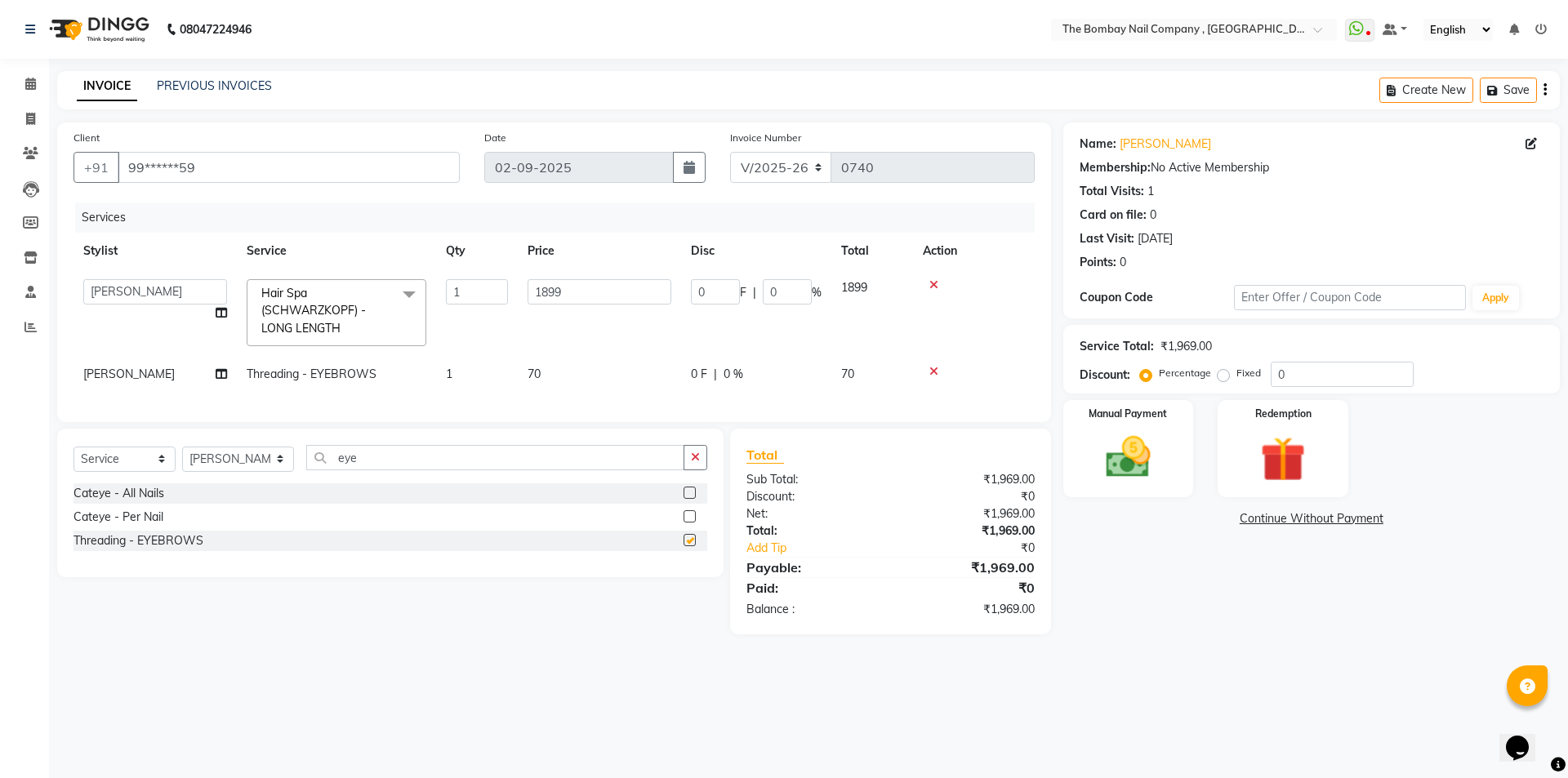
checkbox input "false"
click at [1126, 440] on img at bounding box center [1128, 456] width 76 height 54
click at [1338, 520] on span "UPI" at bounding box center [1338, 520] width 26 height 19
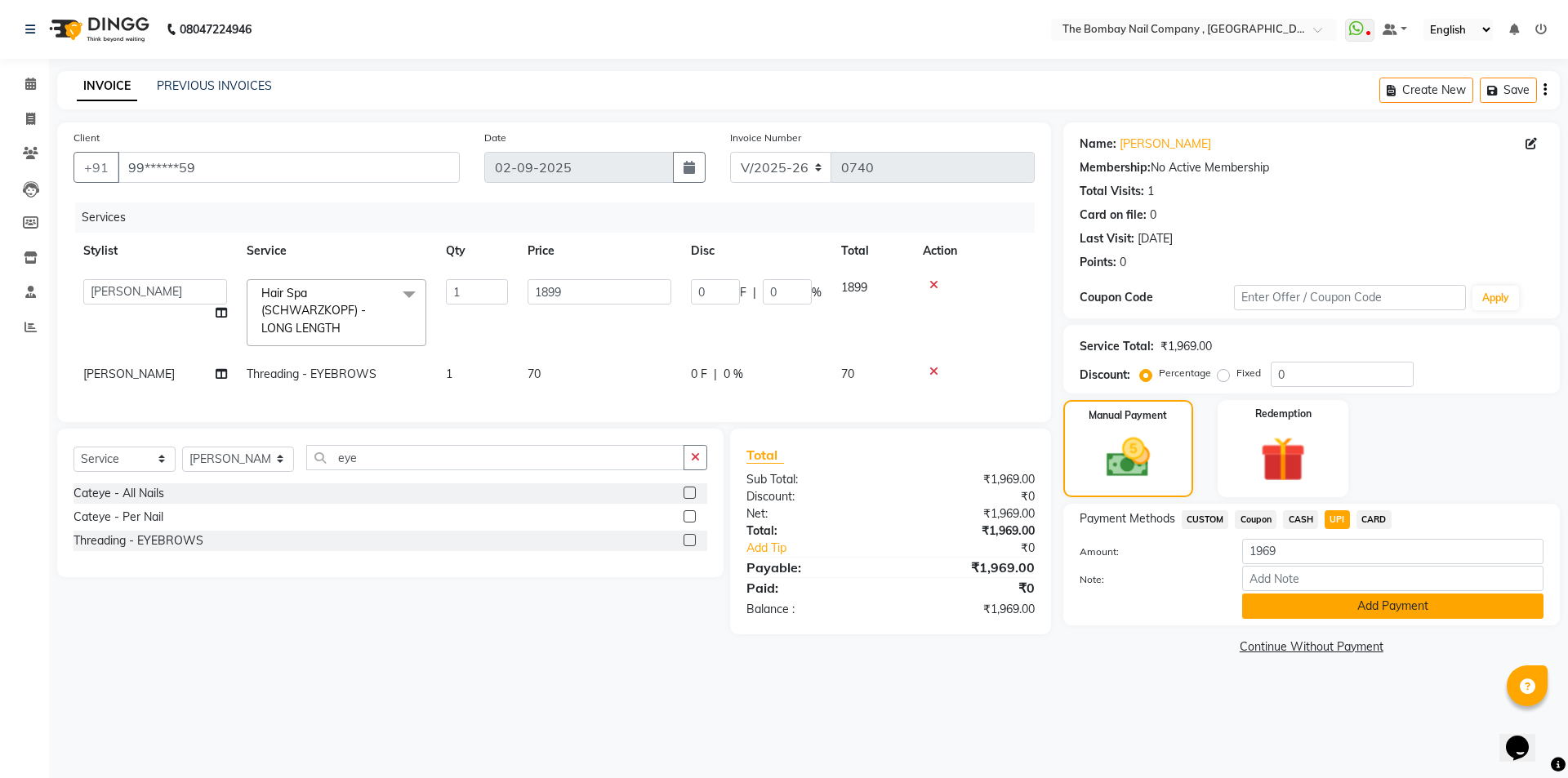
click at [1366, 605] on button "Add Payment" at bounding box center [1392, 607] width 301 height 26
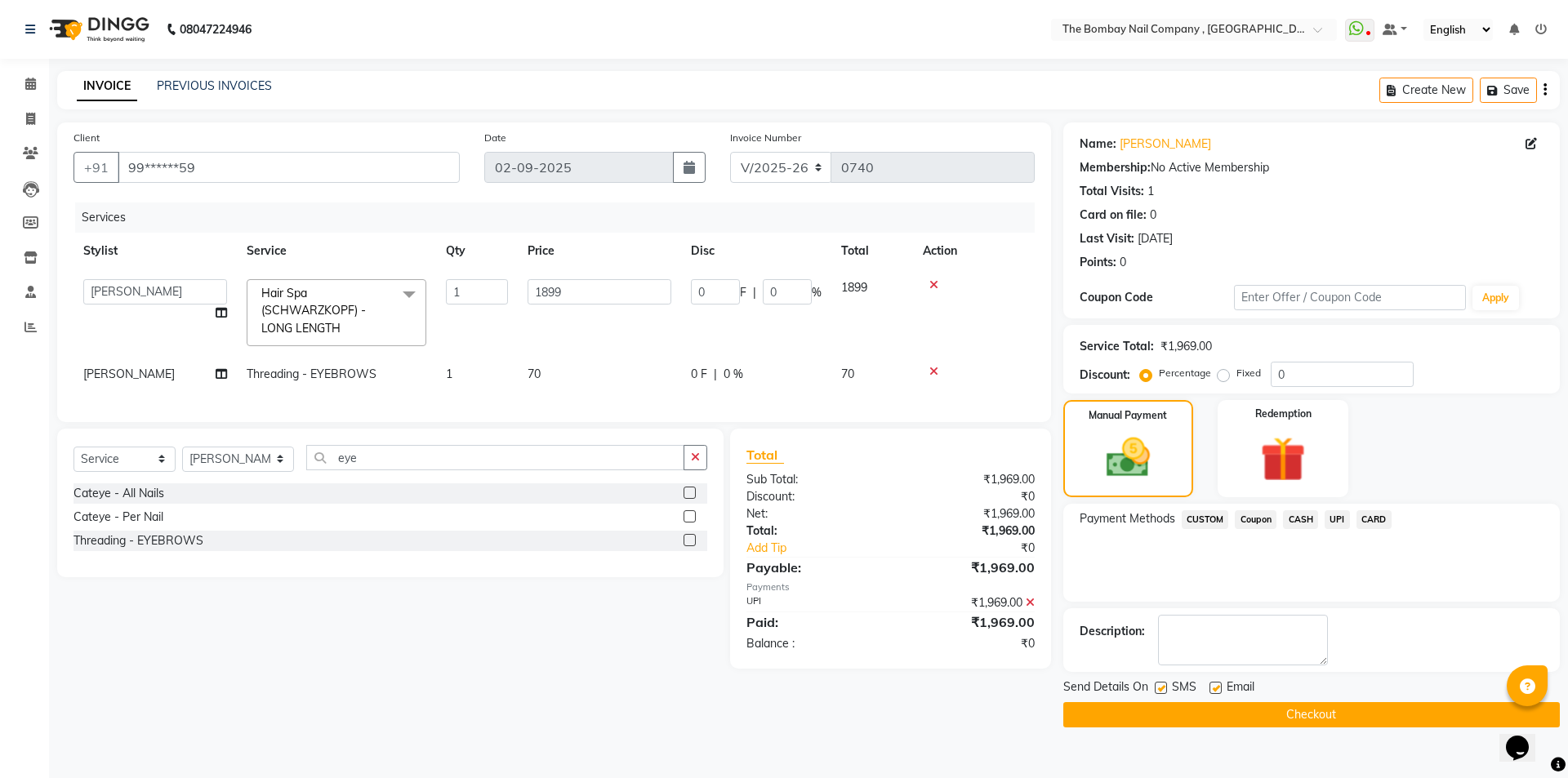
click at [1259, 721] on button "Checkout" at bounding box center [1312, 715] width 497 height 26
